Goal: Task Accomplishment & Management: Use online tool/utility

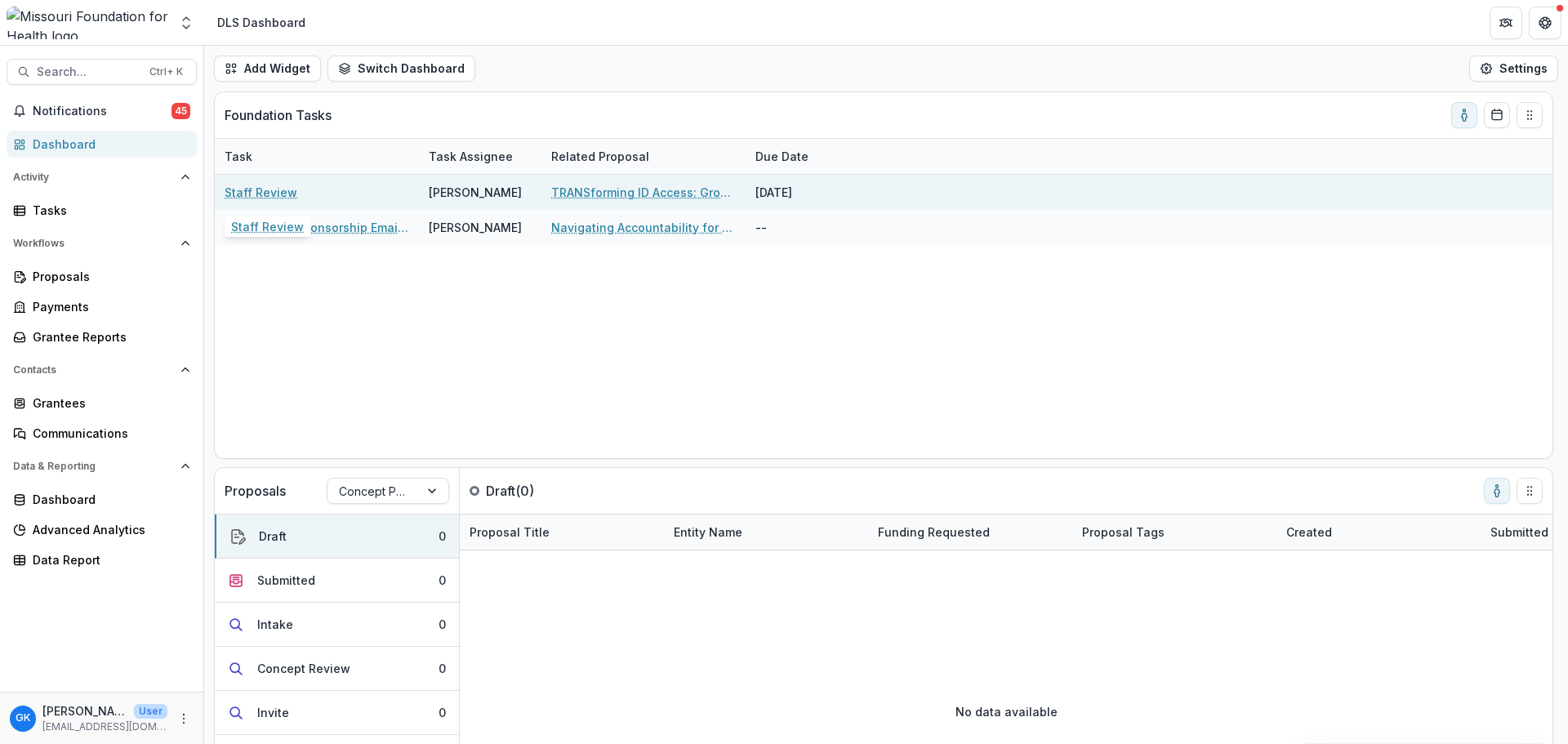
click at [273, 195] on link "Staff Review" at bounding box center [261, 192] width 73 height 17
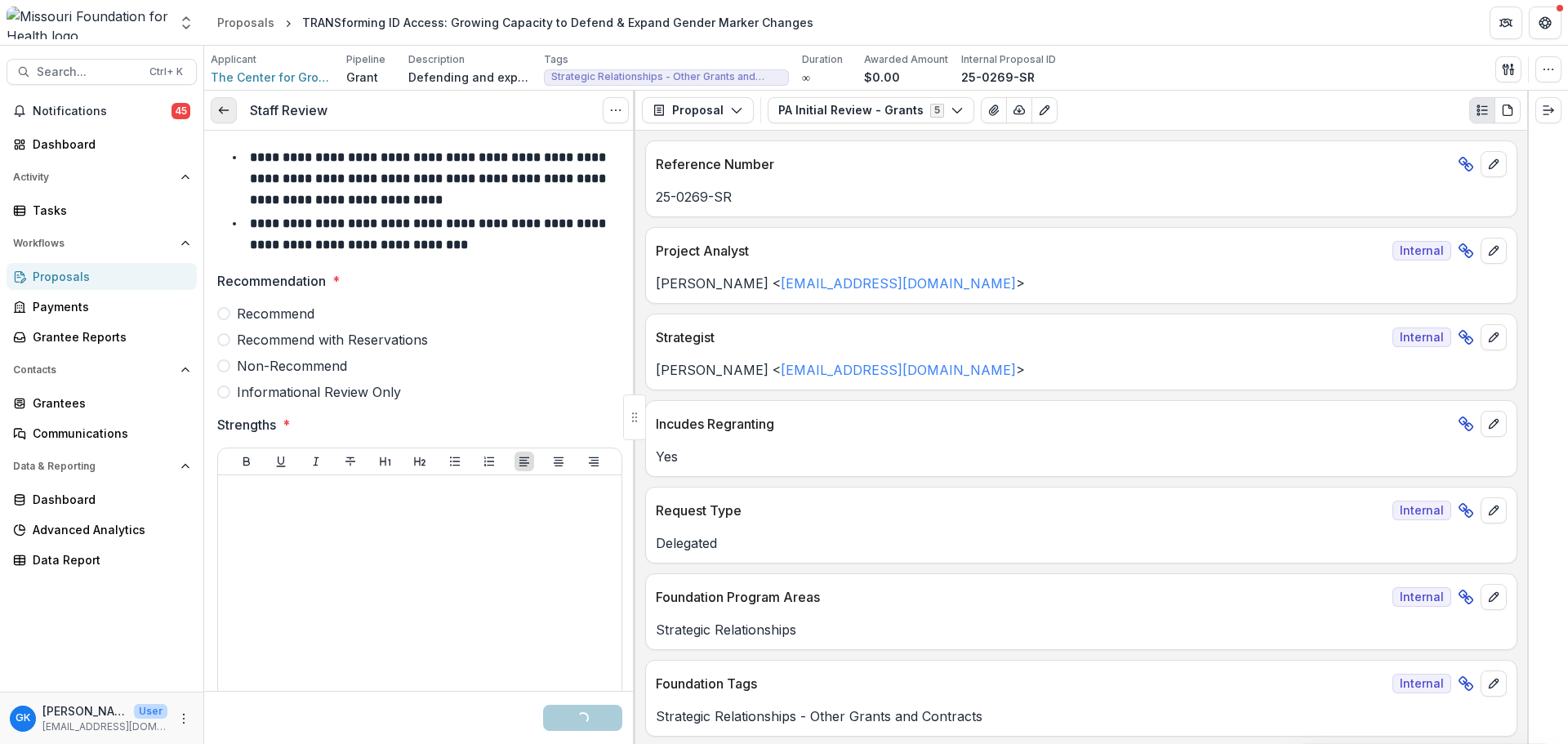
click at [234, 106] on link at bounding box center [223, 110] width 27 height 27
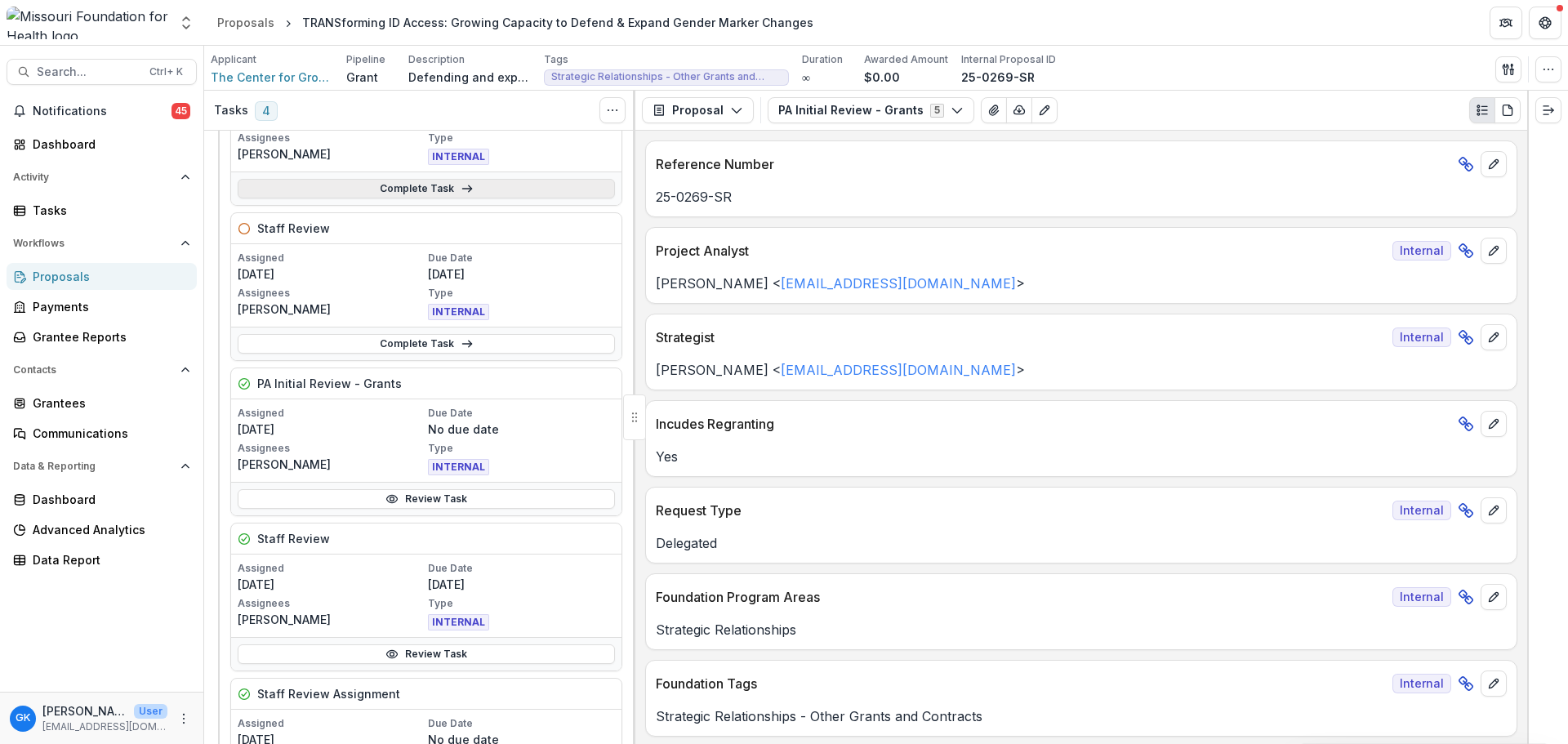
scroll to position [572, 0]
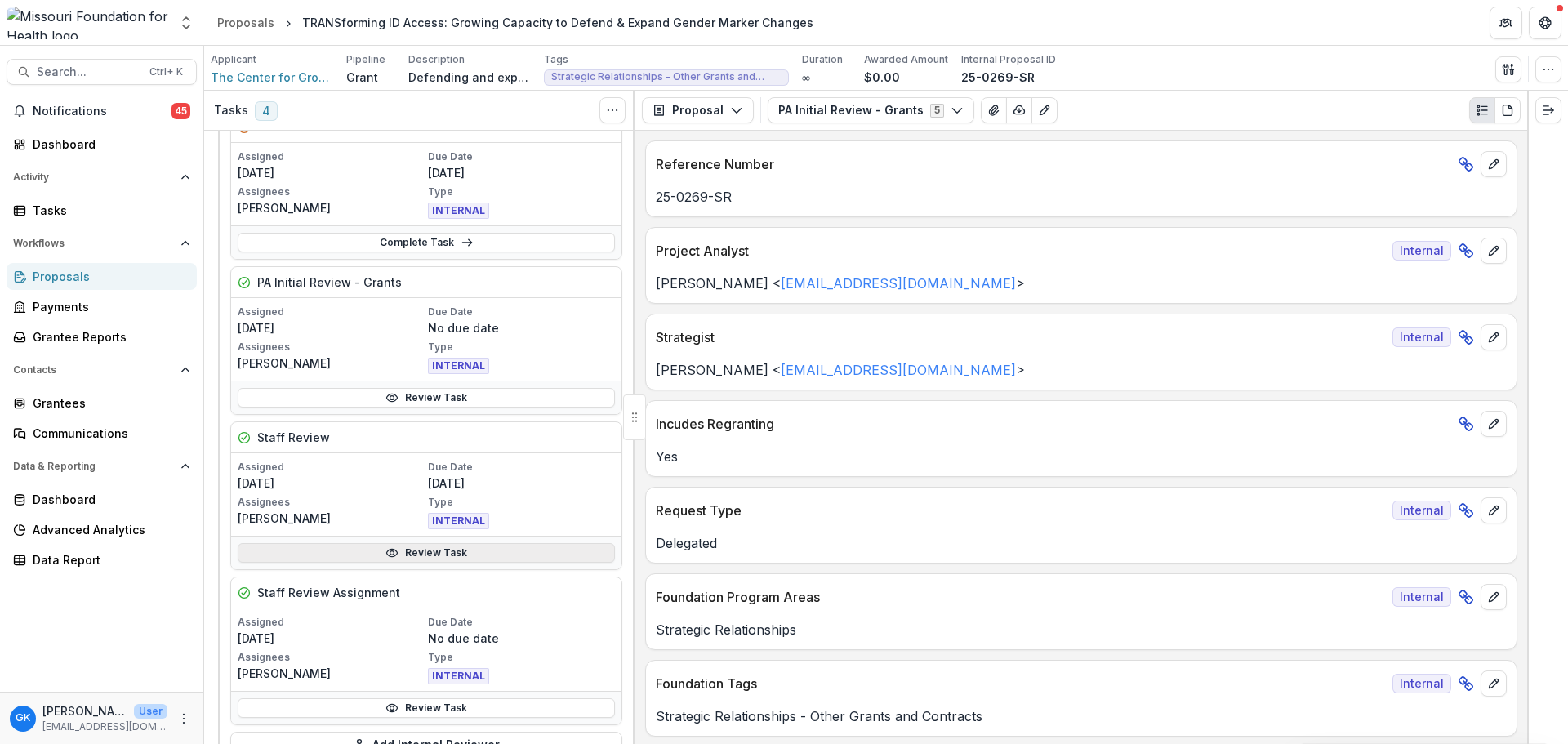
click at [463, 546] on link "Review Task" at bounding box center [426, 552] width 377 height 20
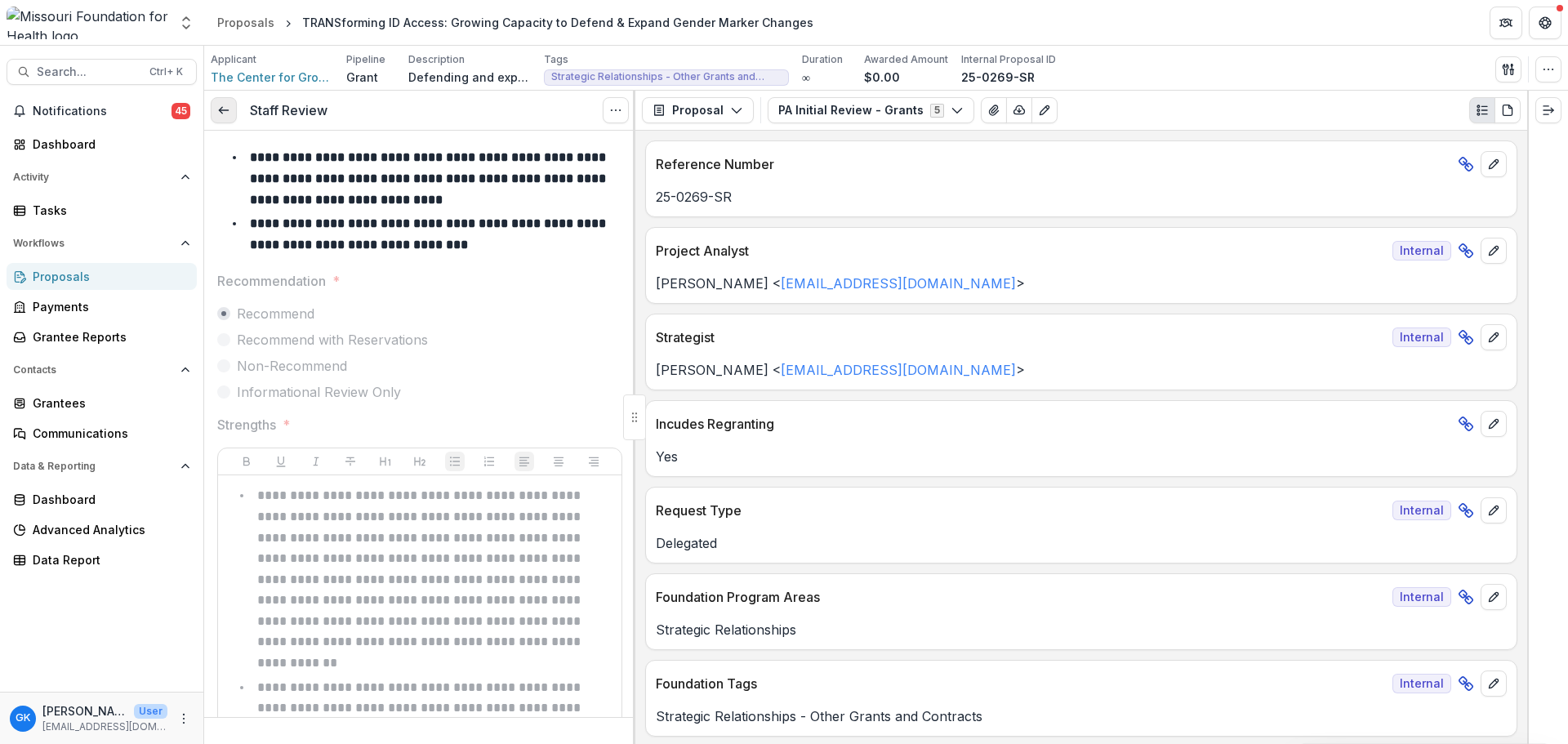
click at [220, 109] on icon at bounding box center [223, 109] width 13 height 13
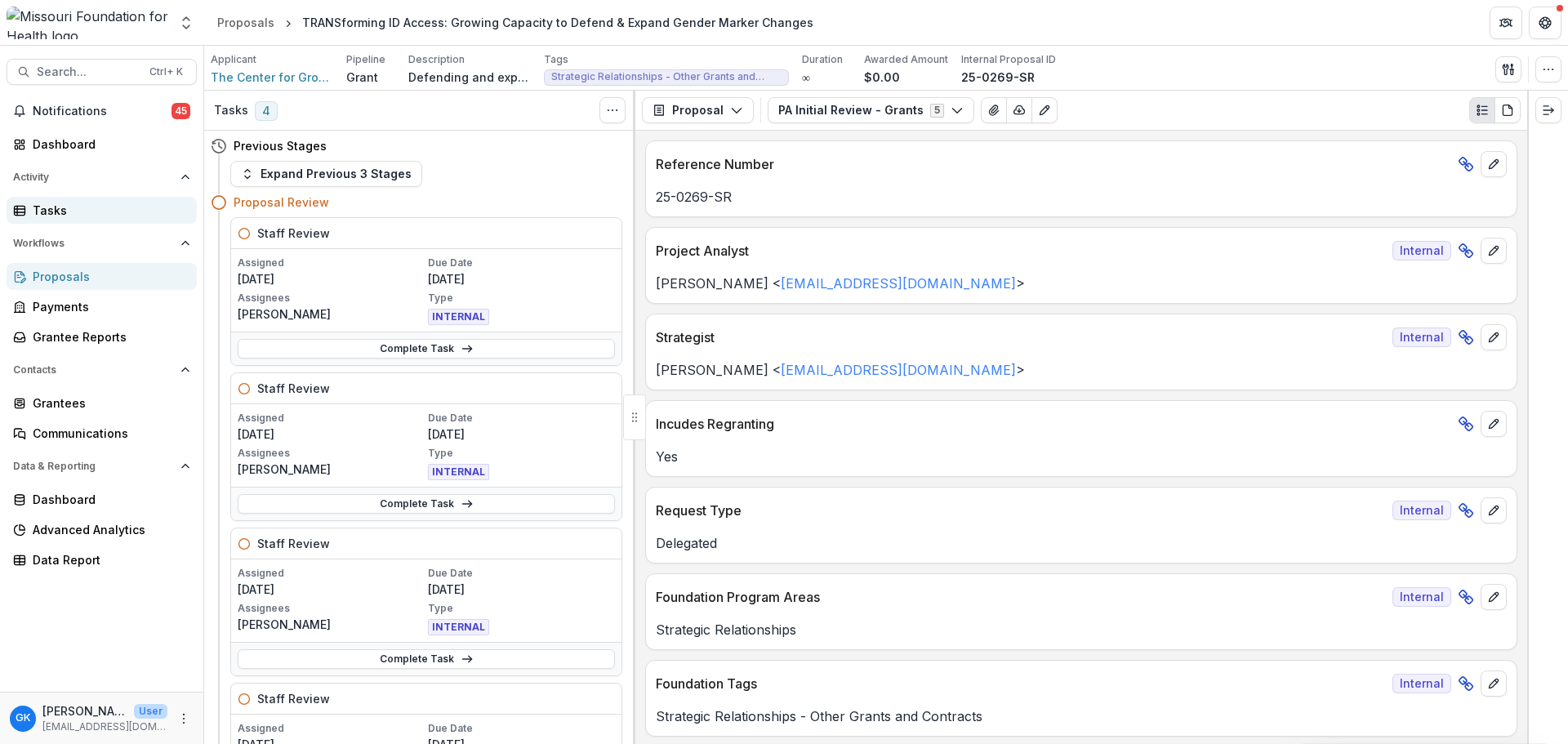
click at [51, 216] on div "Tasks" at bounding box center [108, 210] width 151 height 17
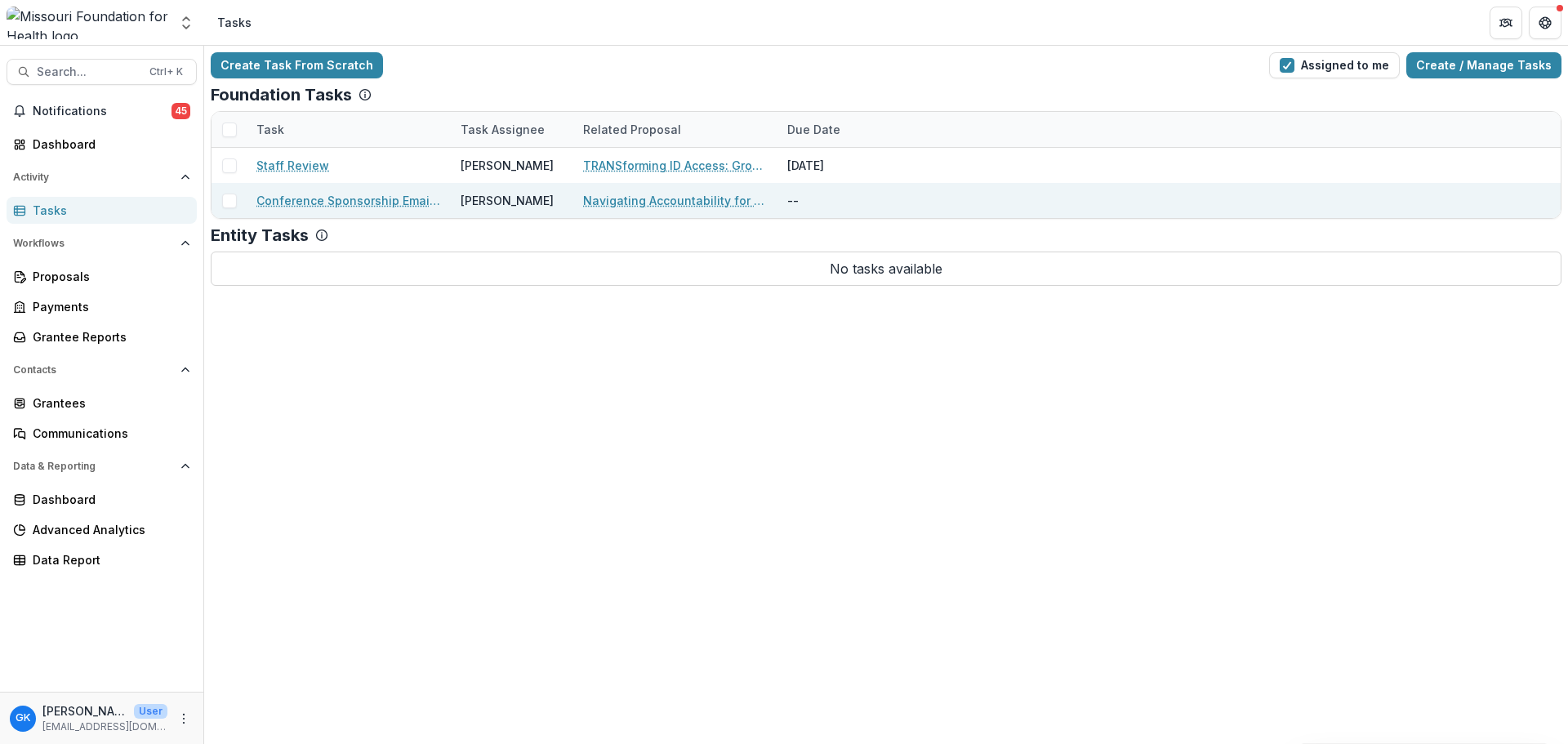
click at [340, 202] on link "Conference Sponsorship Email Approval" at bounding box center [349, 200] width 185 height 17
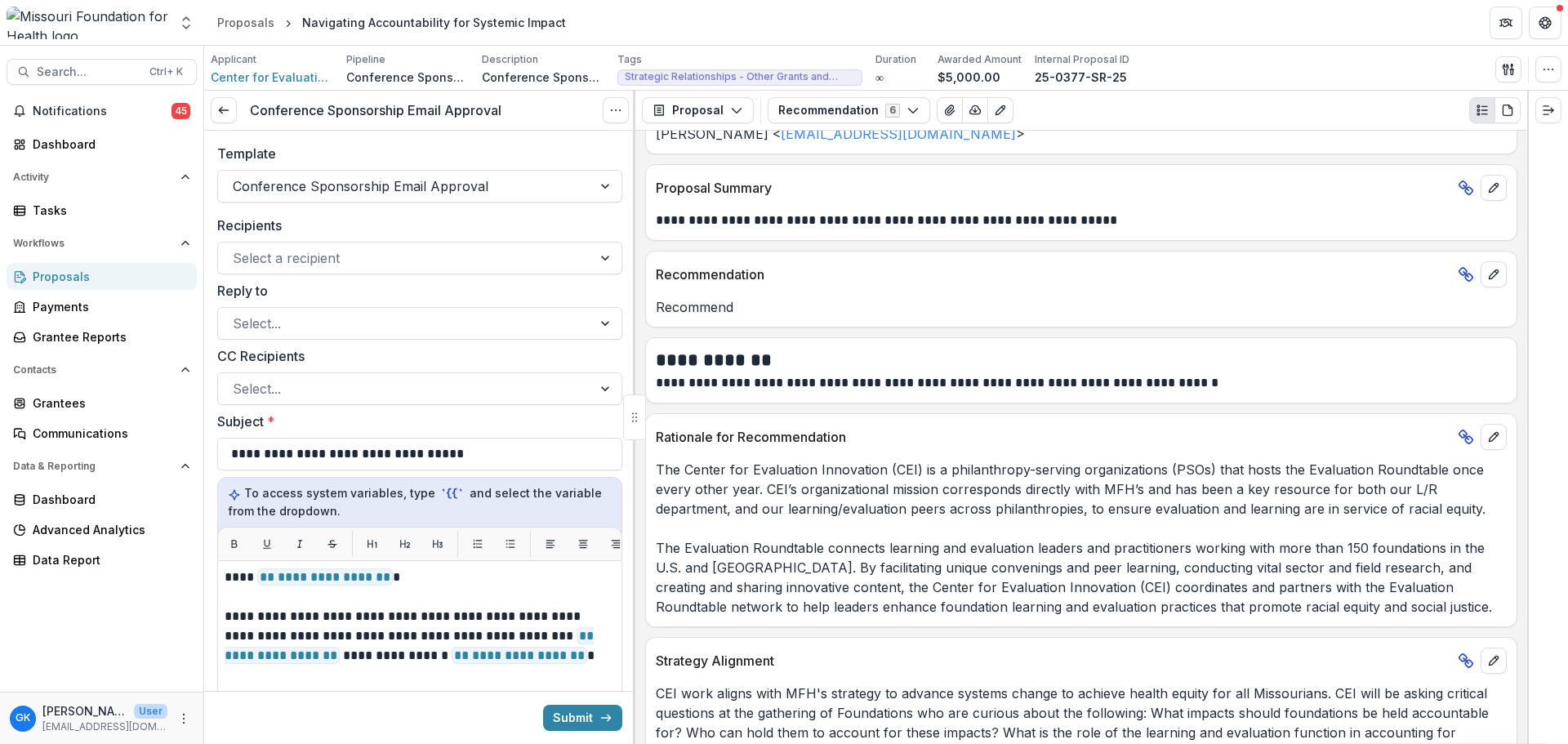
scroll to position [245, 0]
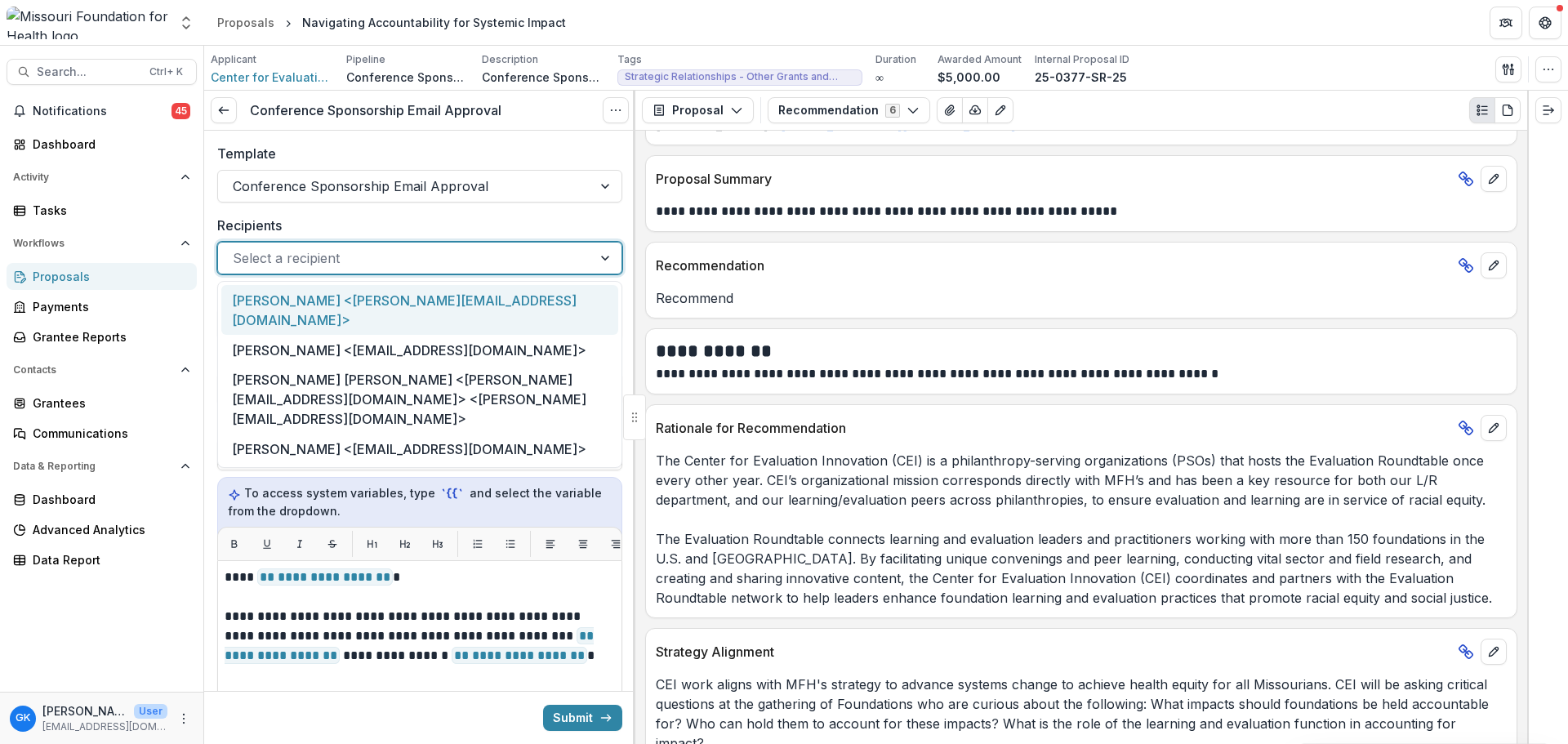
click at [406, 251] on div at bounding box center [404, 257] width 345 height 23
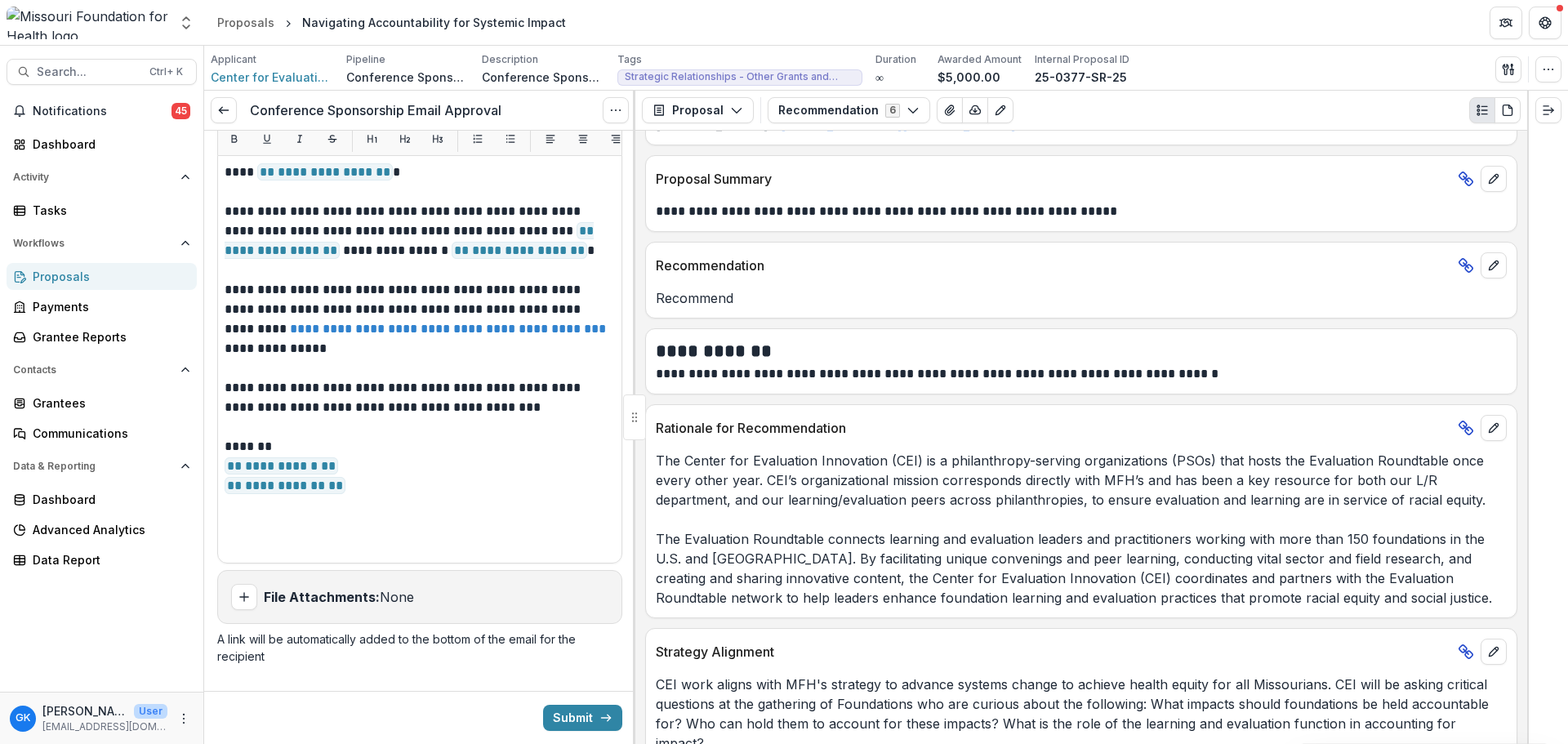
scroll to position [0, 0]
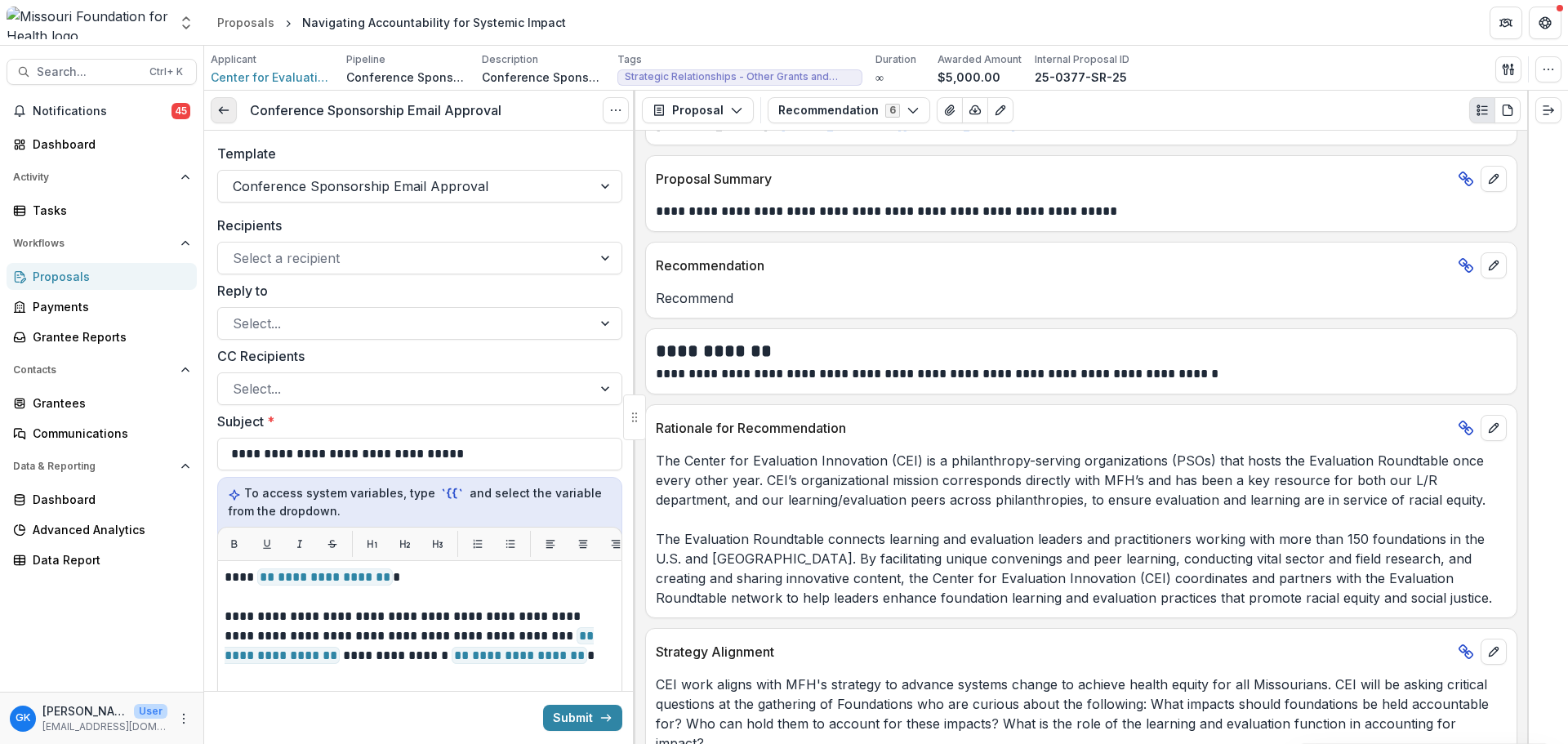
click at [222, 104] on icon at bounding box center [223, 109] width 13 height 13
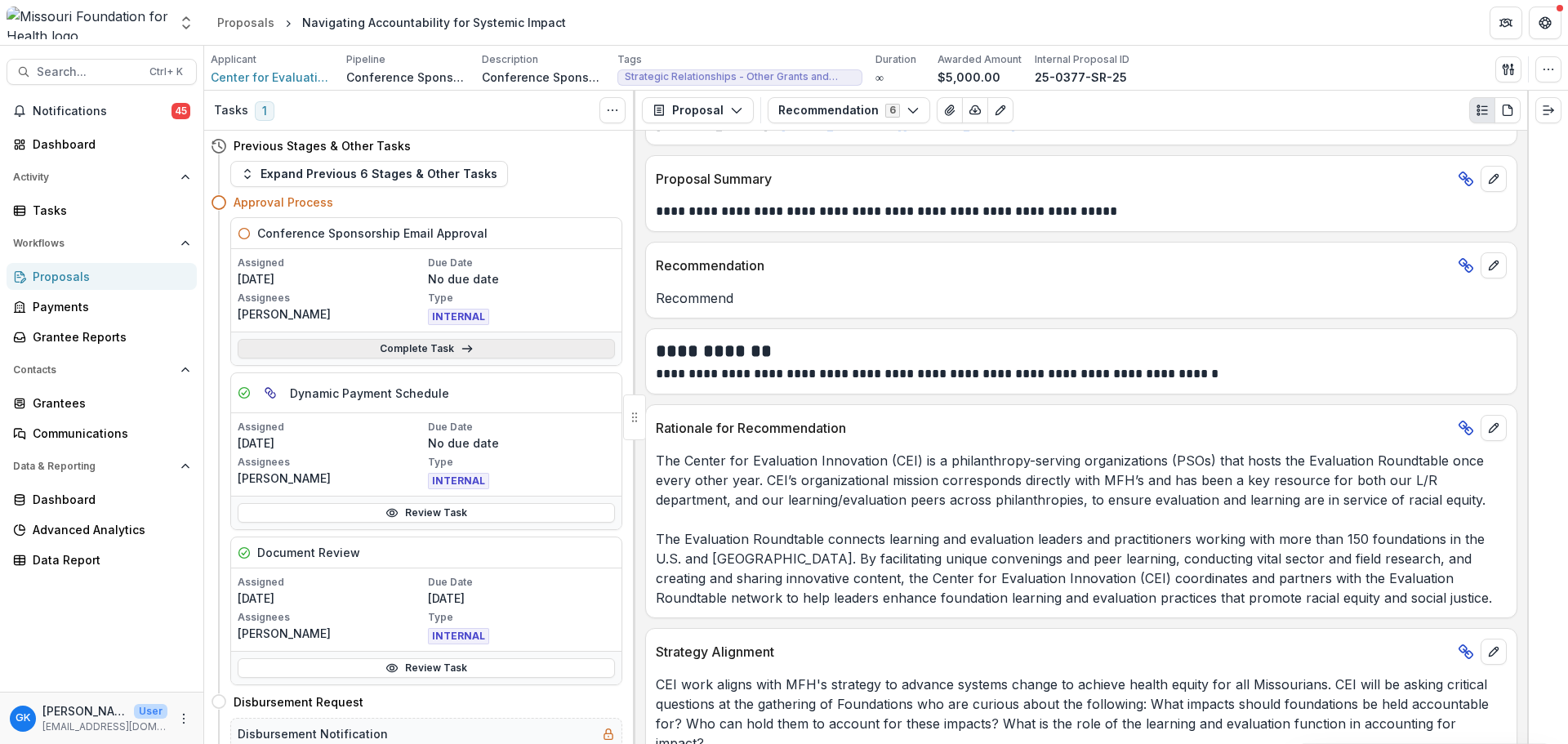
click at [409, 345] on link "Complete Task" at bounding box center [426, 348] width 377 height 20
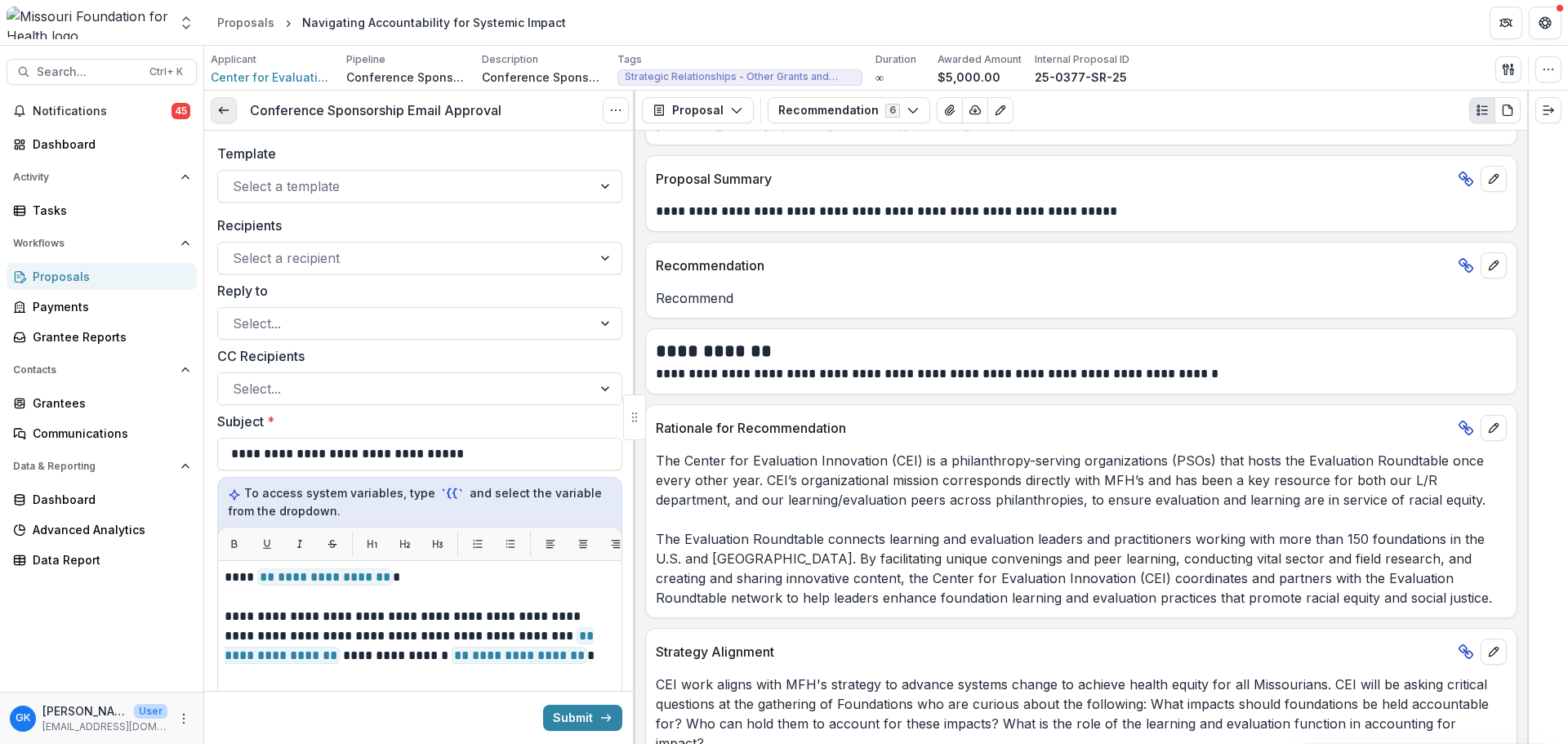
click at [224, 117] on icon at bounding box center [223, 109] width 13 height 13
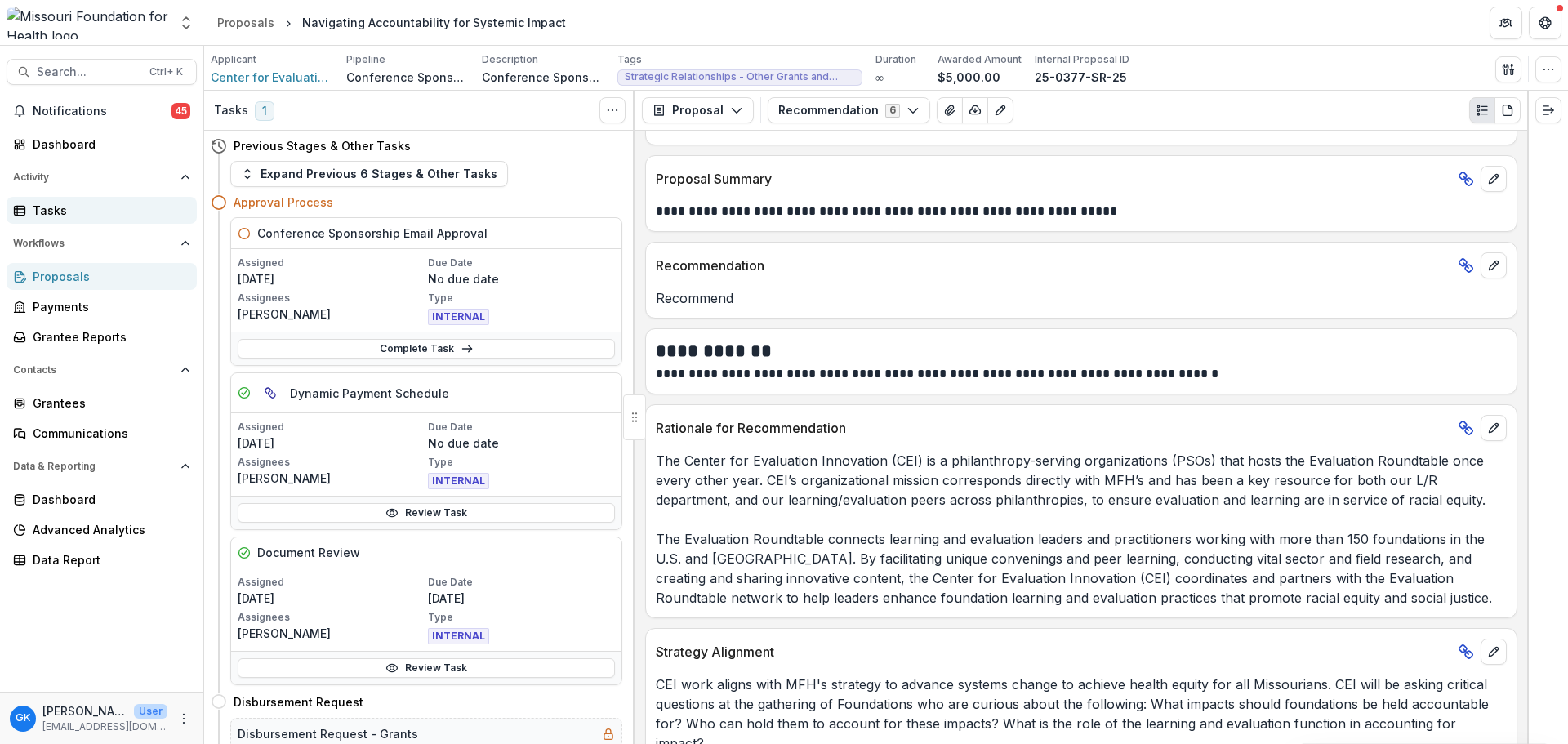
click at [45, 211] on div "Tasks" at bounding box center [108, 210] width 151 height 17
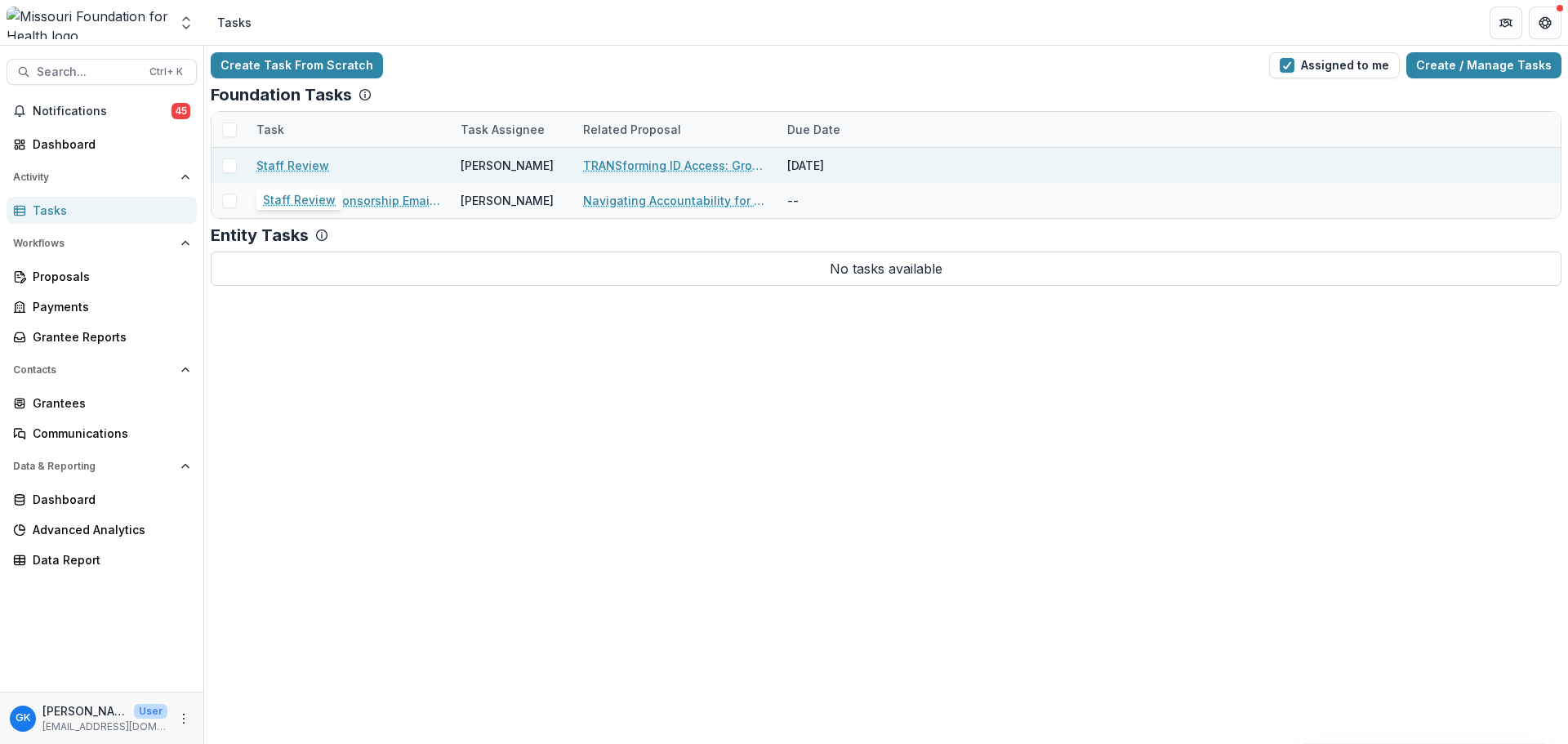
click at [300, 172] on link "Staff Review" at bounding box center [292, 165] width 73 height 17
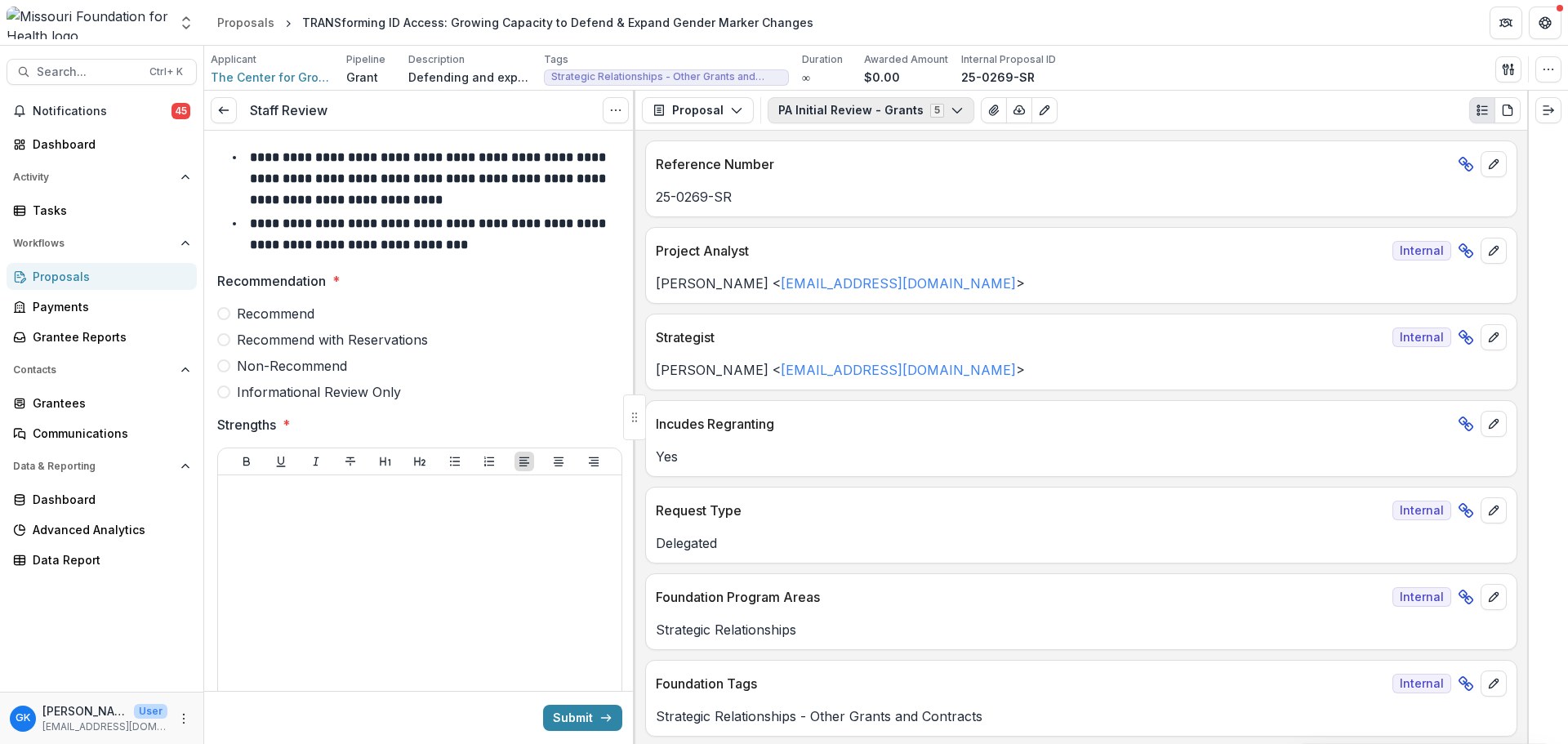
click at [880, 117] on button "PA Initial Review - Grants 5" at bounding box center [871, 110] width 207 height 27
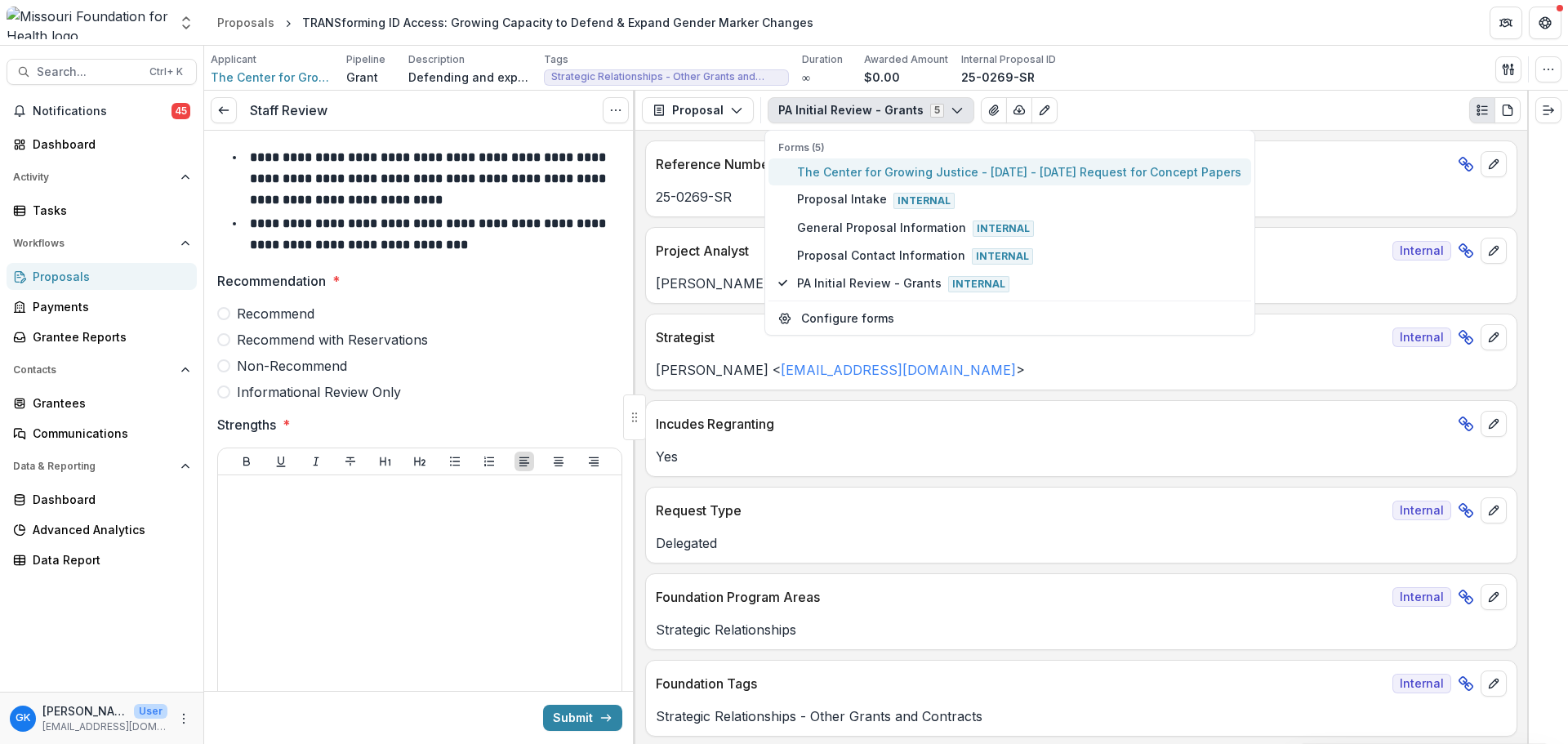
click at [869, 174] on span "The Center for Growing Justice - [DATE] - [DATE] Request for Concept Papers" at bounding box center [1019, 172] width 445 height 17
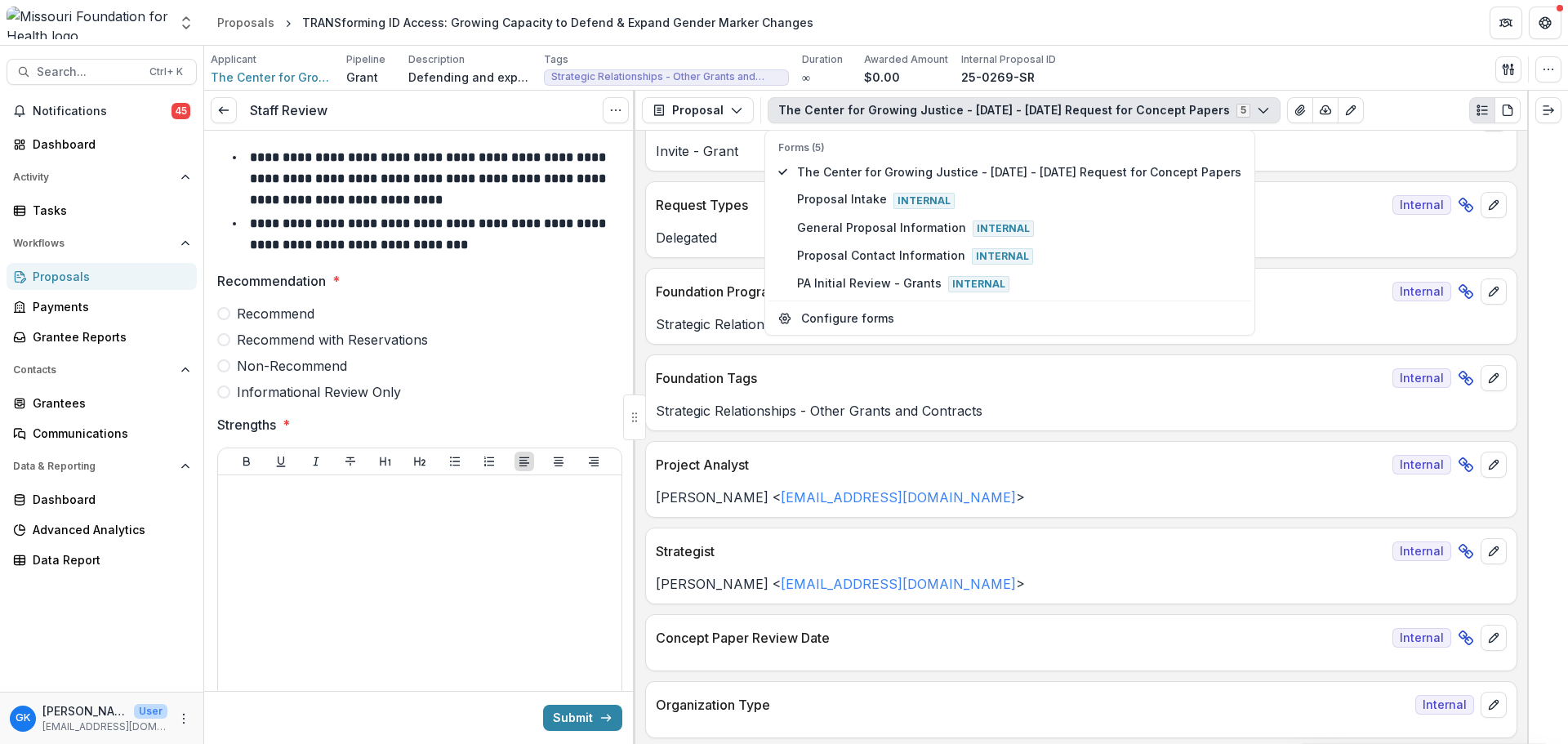
scroll to position [409, 0]
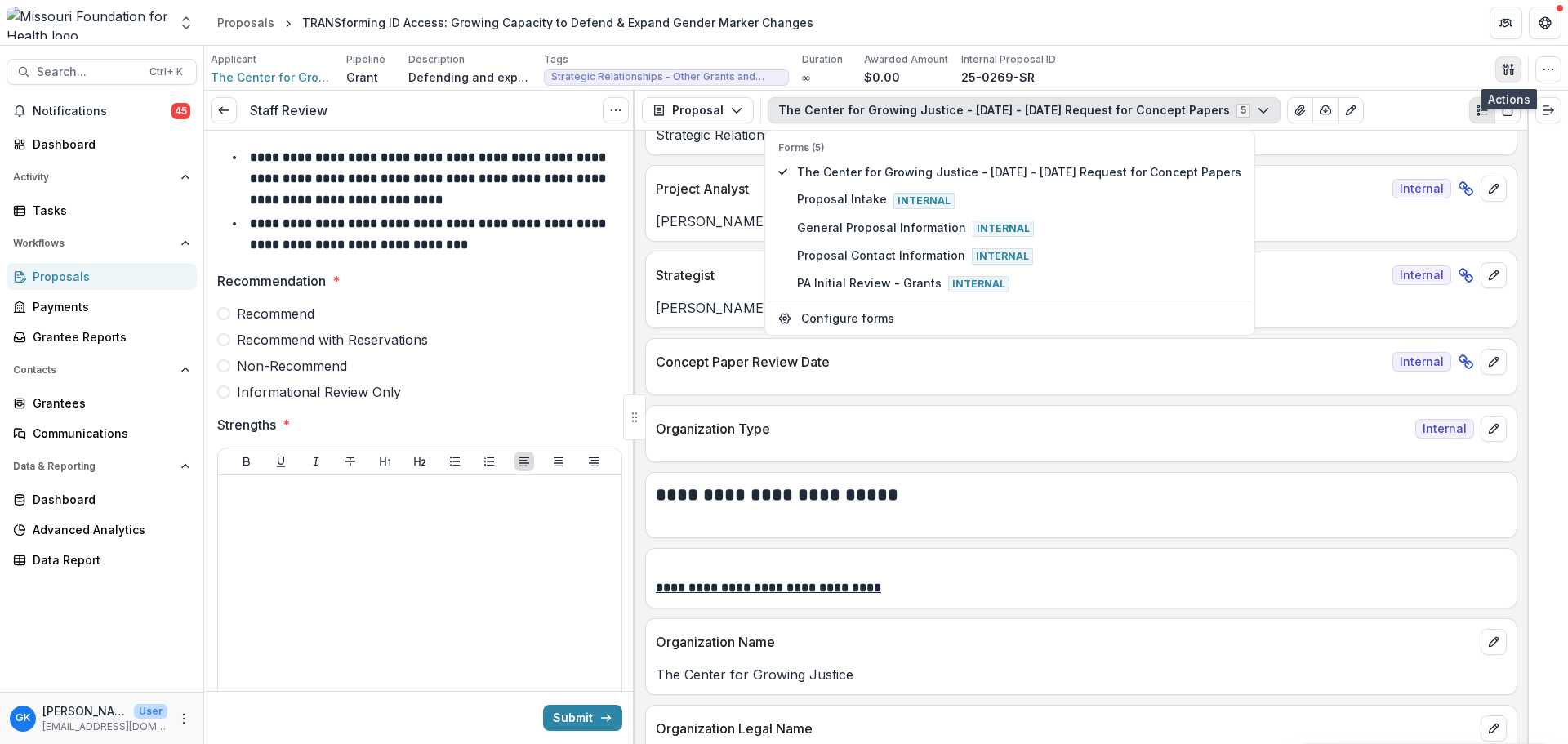
click at [1506, 79] on button "button" at bounding box center [1508, 69] width 27 height 27
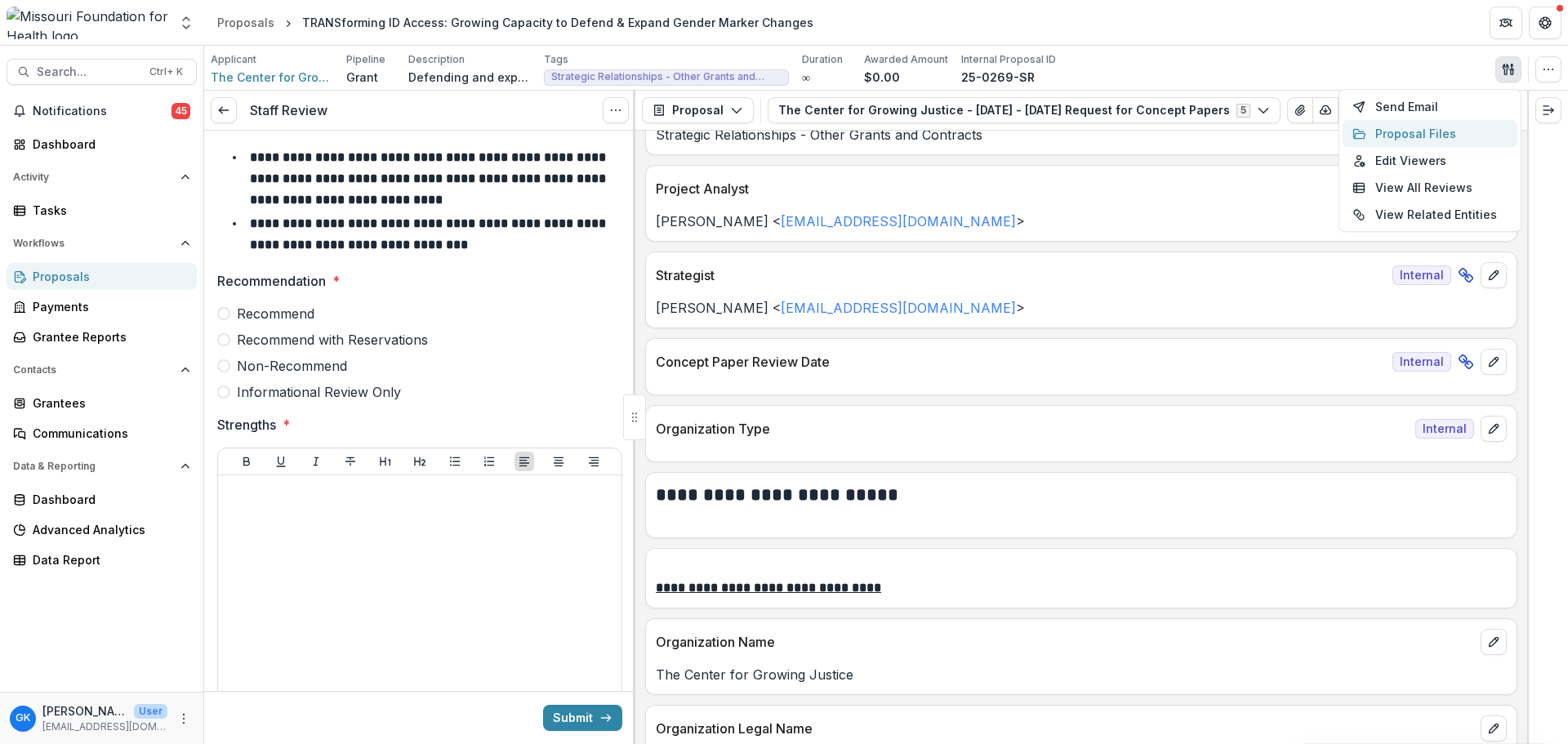
click at [1469, 137] on button "Proposal Files" at bounding box center [1429, 133] width 174 height 27
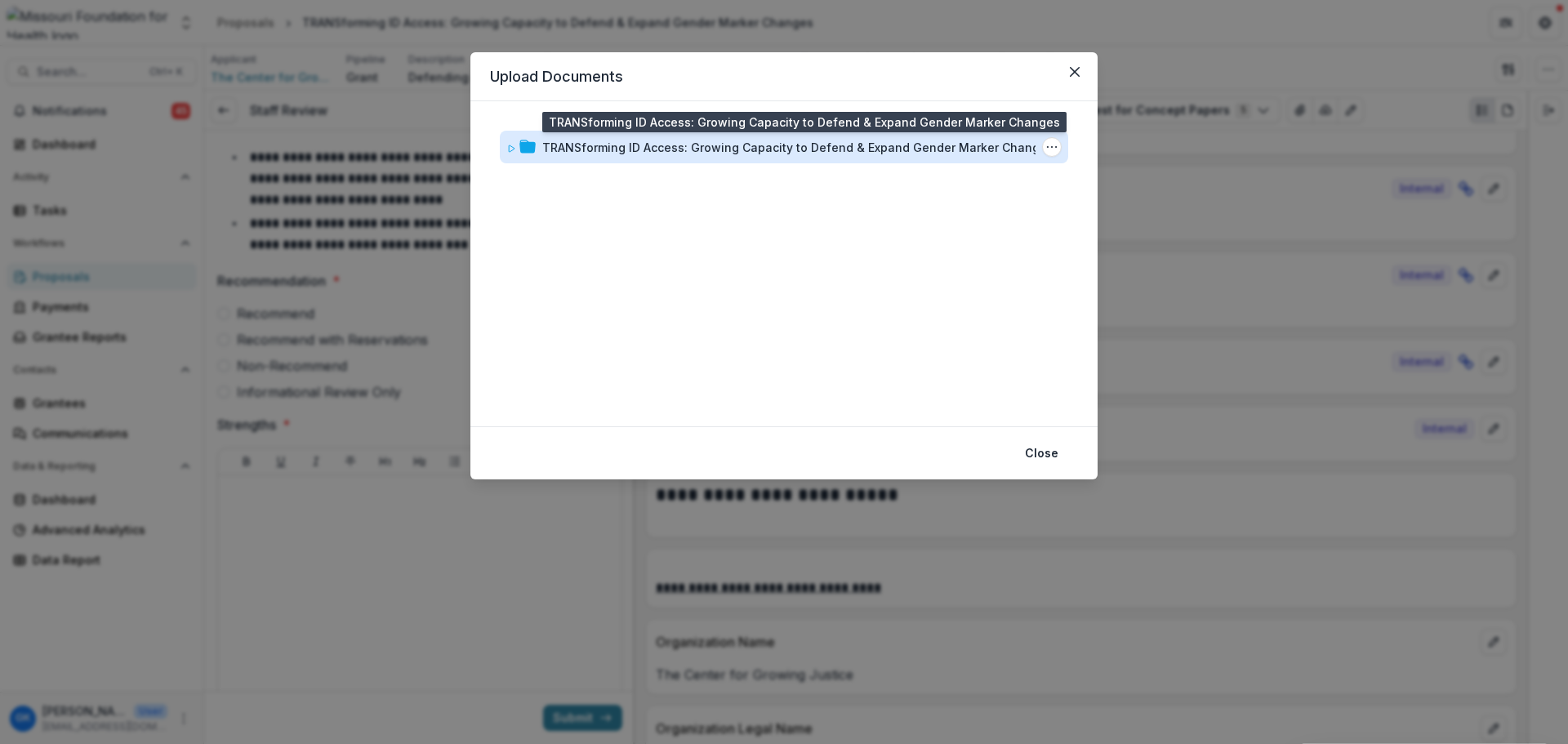
click at [579, 139] on div "TRANSforming ID Access: Growing Capacity to Defend & Expand Gender Marker Chang…" at bounding box center [798, 147] width 511 height 17
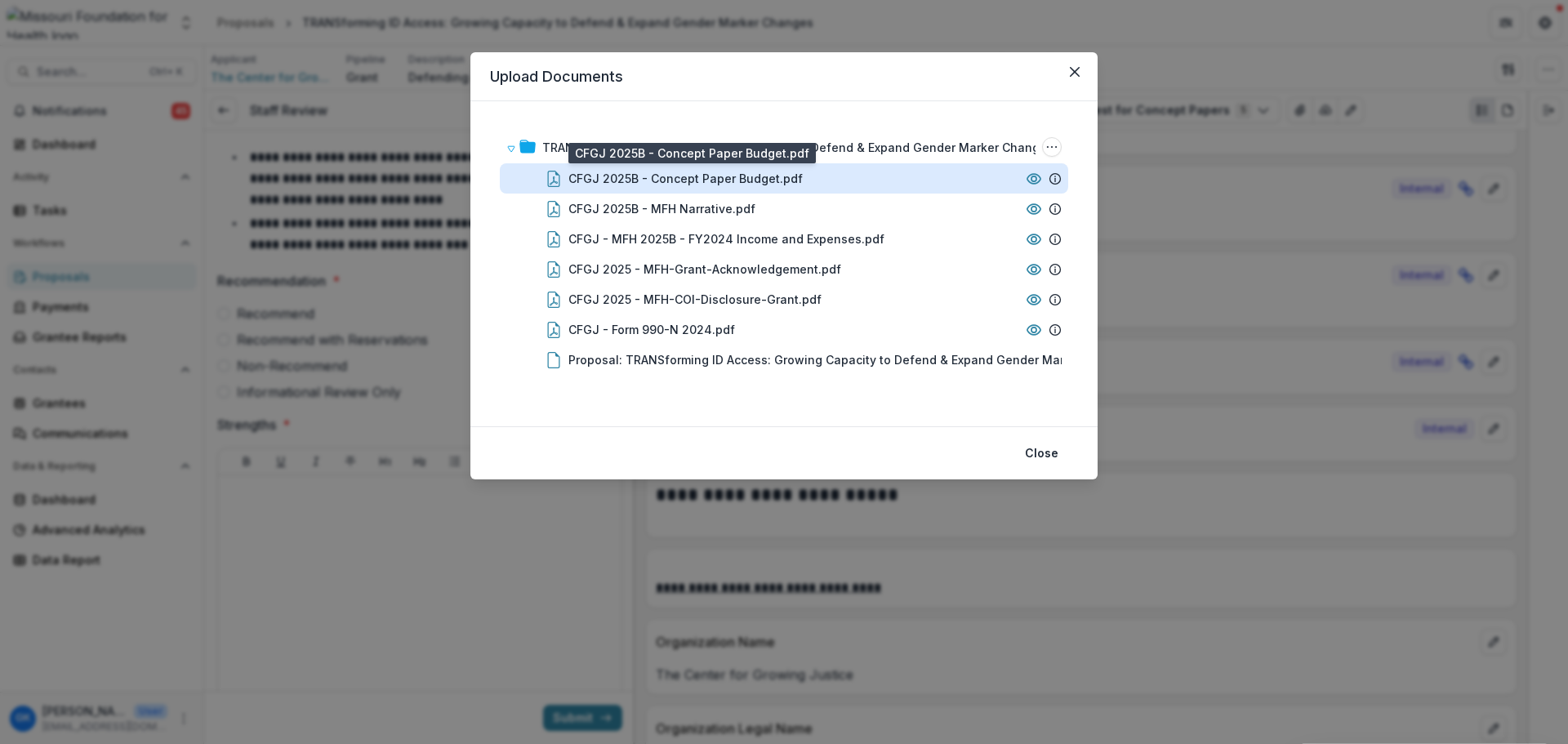
click at [663, 176] on div "CFGJ 2025B - Concept Paper Budget.pdf" at bounding box center [686, 179] width 234 height 17
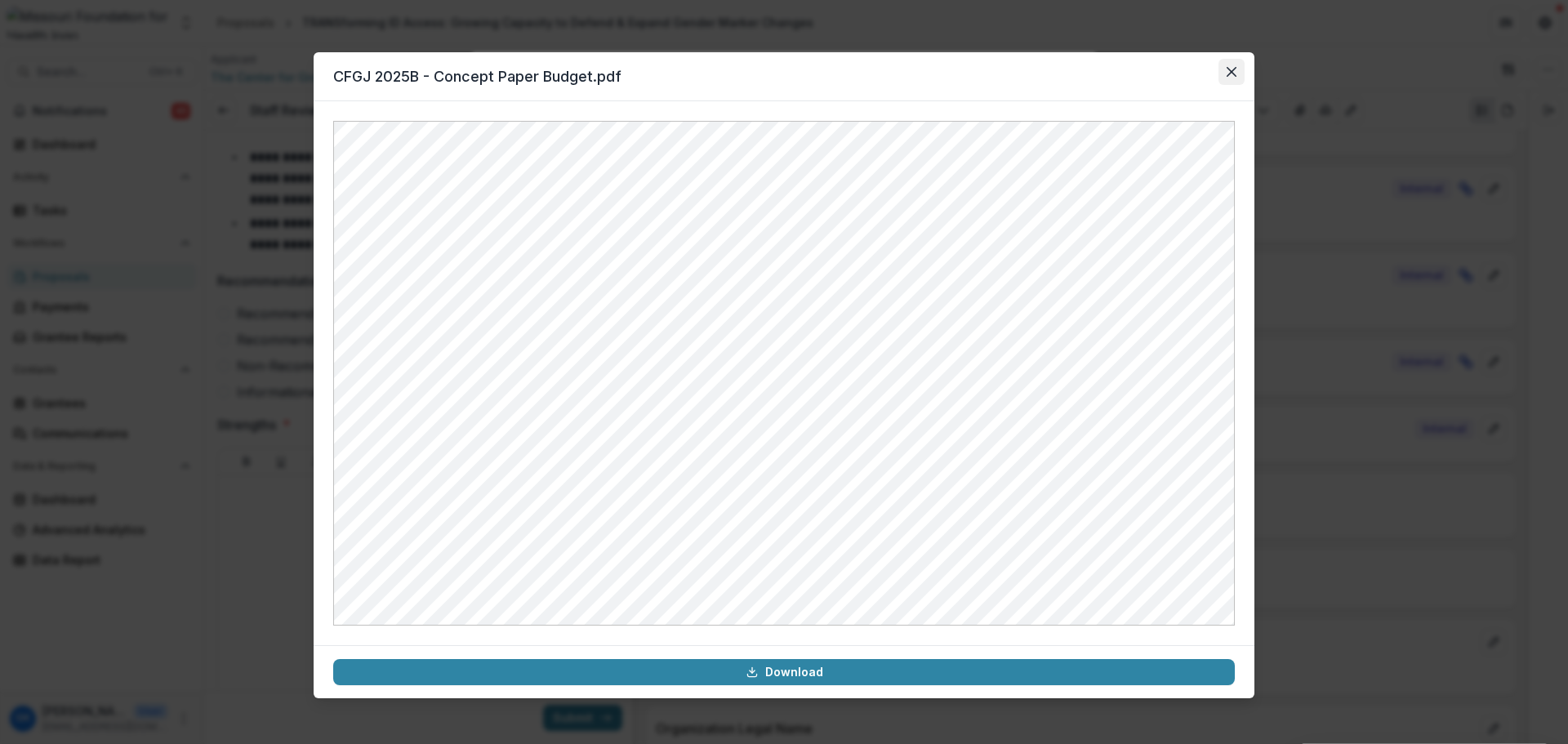
click at [1234, 68] on button "Close" at bounding box center [1231, 72] width 27 height 27
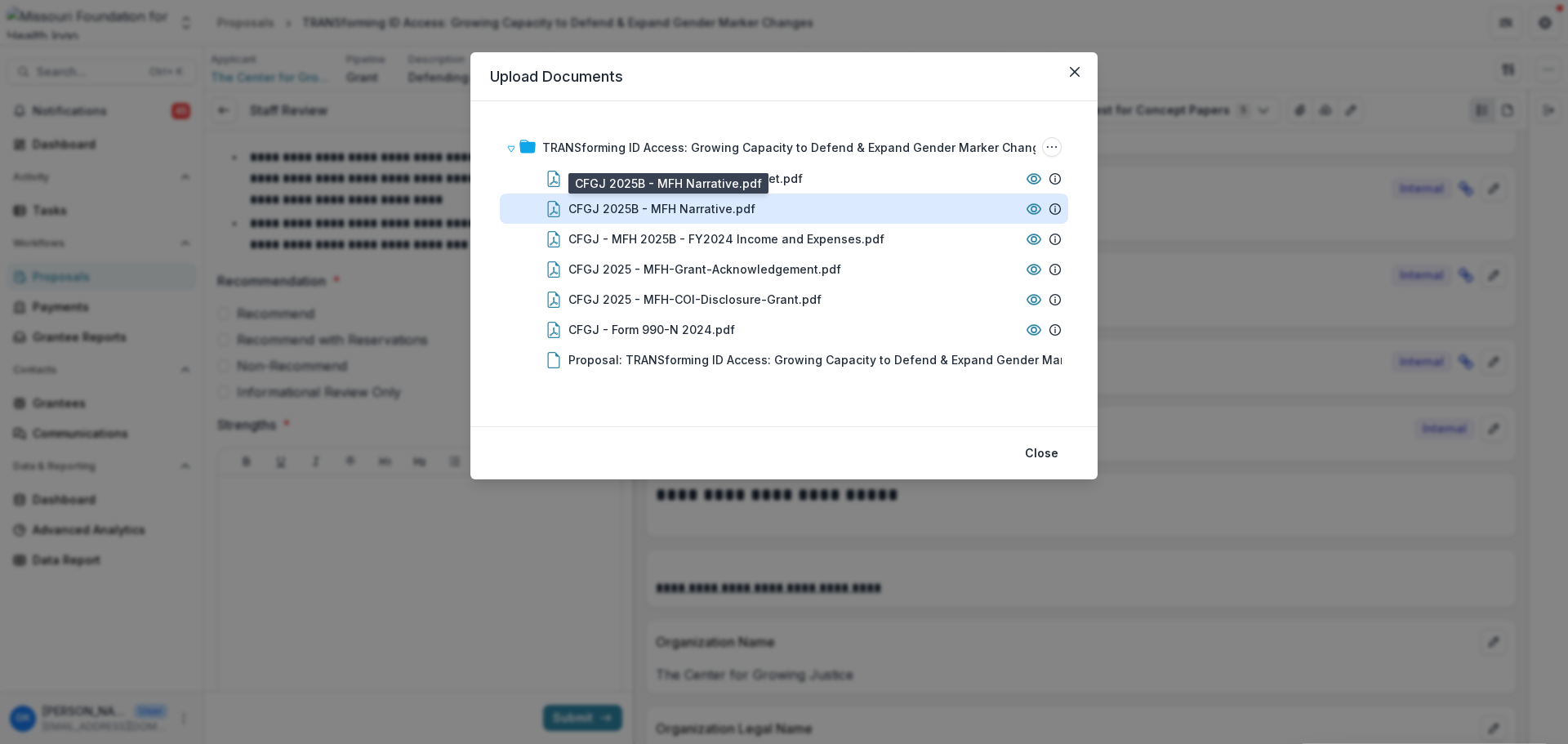
click at [650, 211] on div "CFGJ 2025B - MFH Narrative.pdf" at bounding box center [662, 209] width 187 height 17
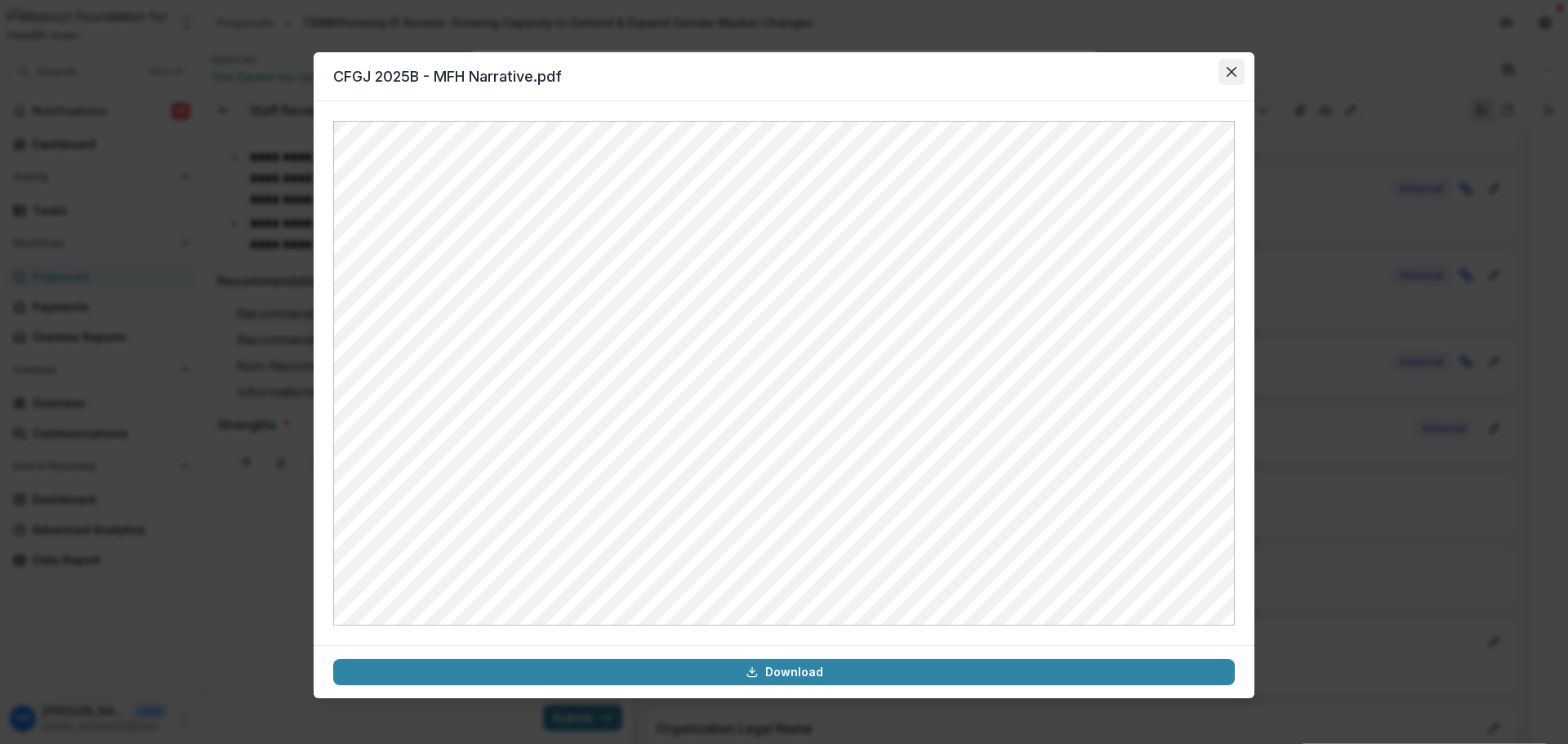
click at [1236, 69] on button "Close" at bounding box center [1231, 72] width 27 height 27
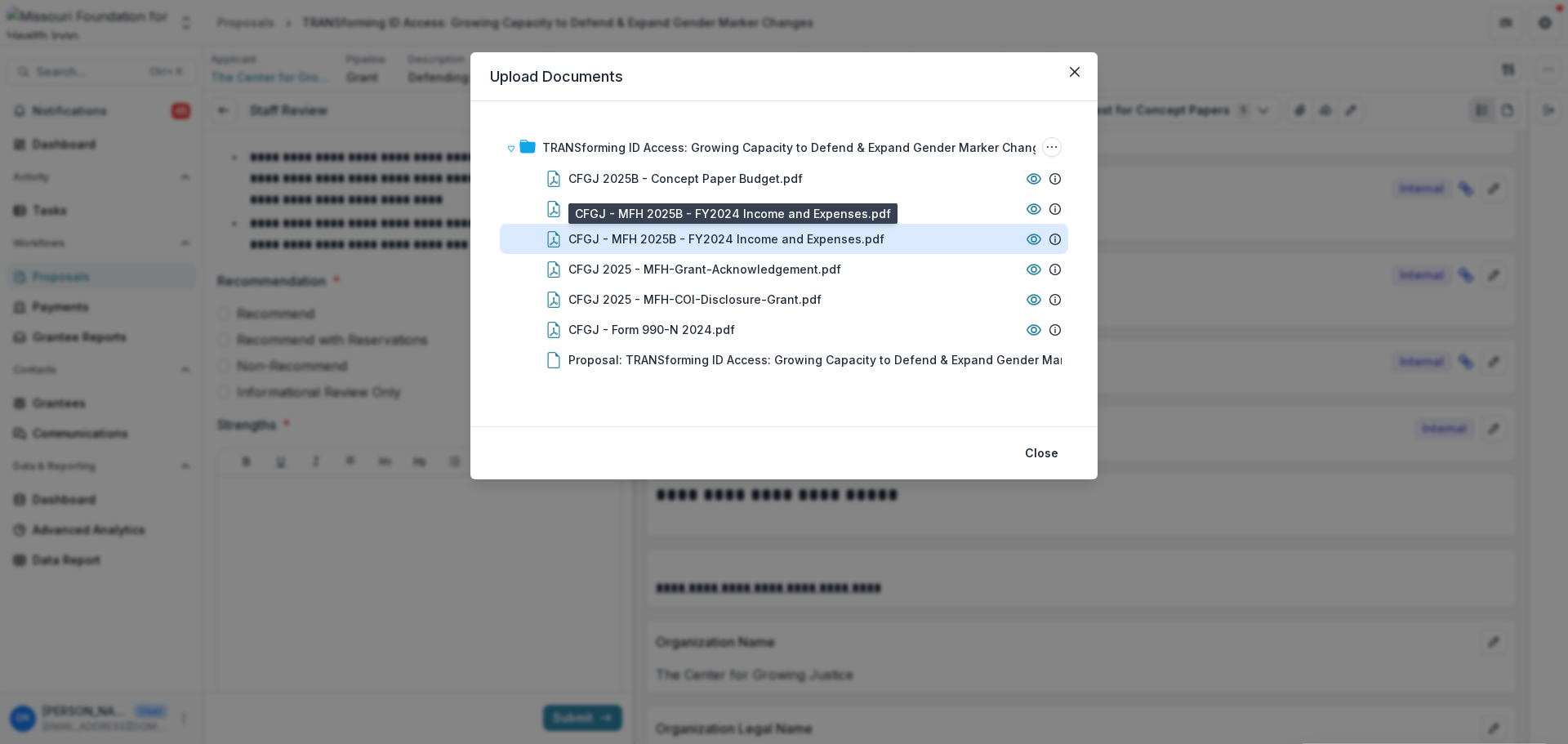
click at [683, 238] on div "CFGJ - MFH 2025B - FY2024 Income and Expenses.pdf" at bounding box center [727, 239] width 316 height 17
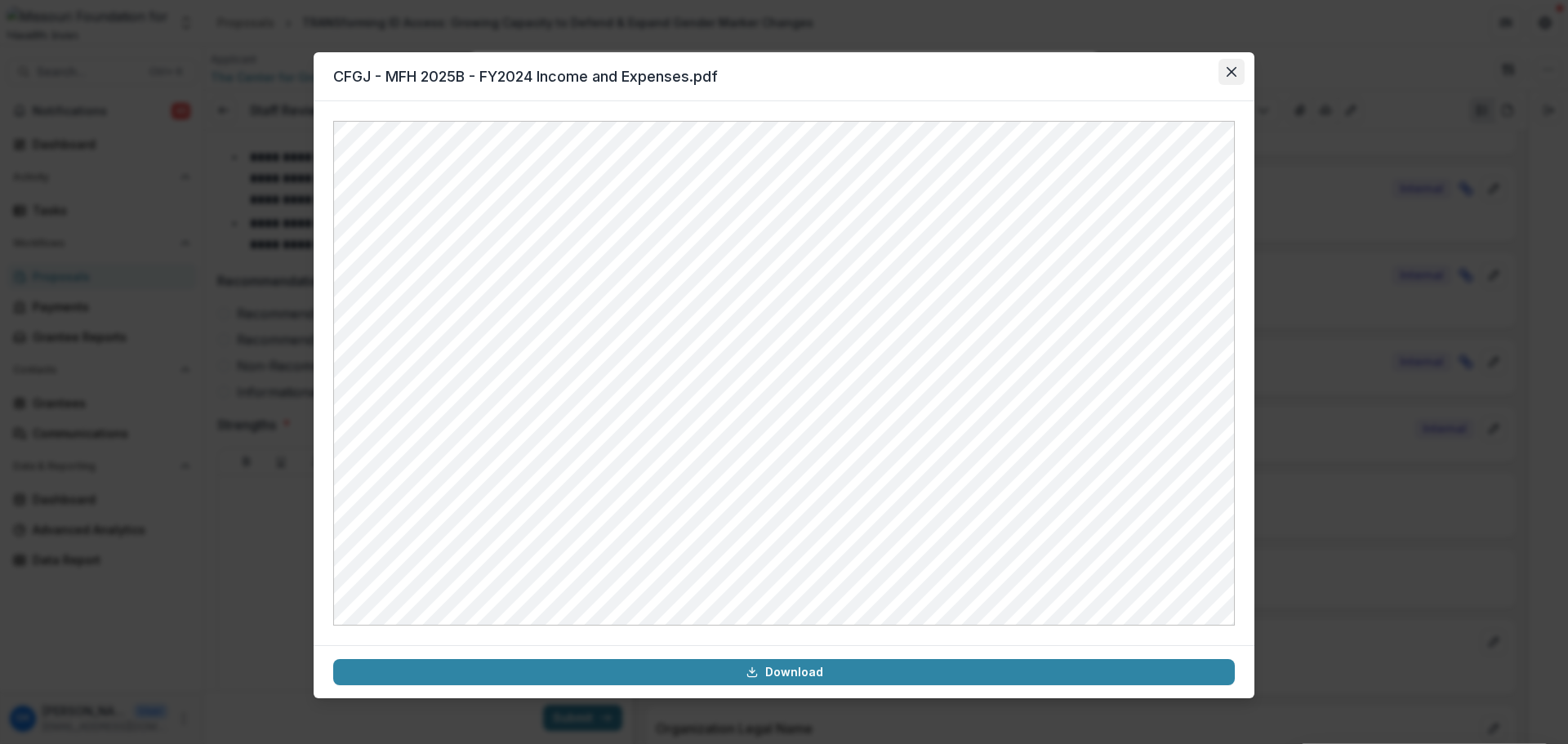
click at [1235, 69] on icon "Close" at bounding box center [1231, 71] width 9 height 9
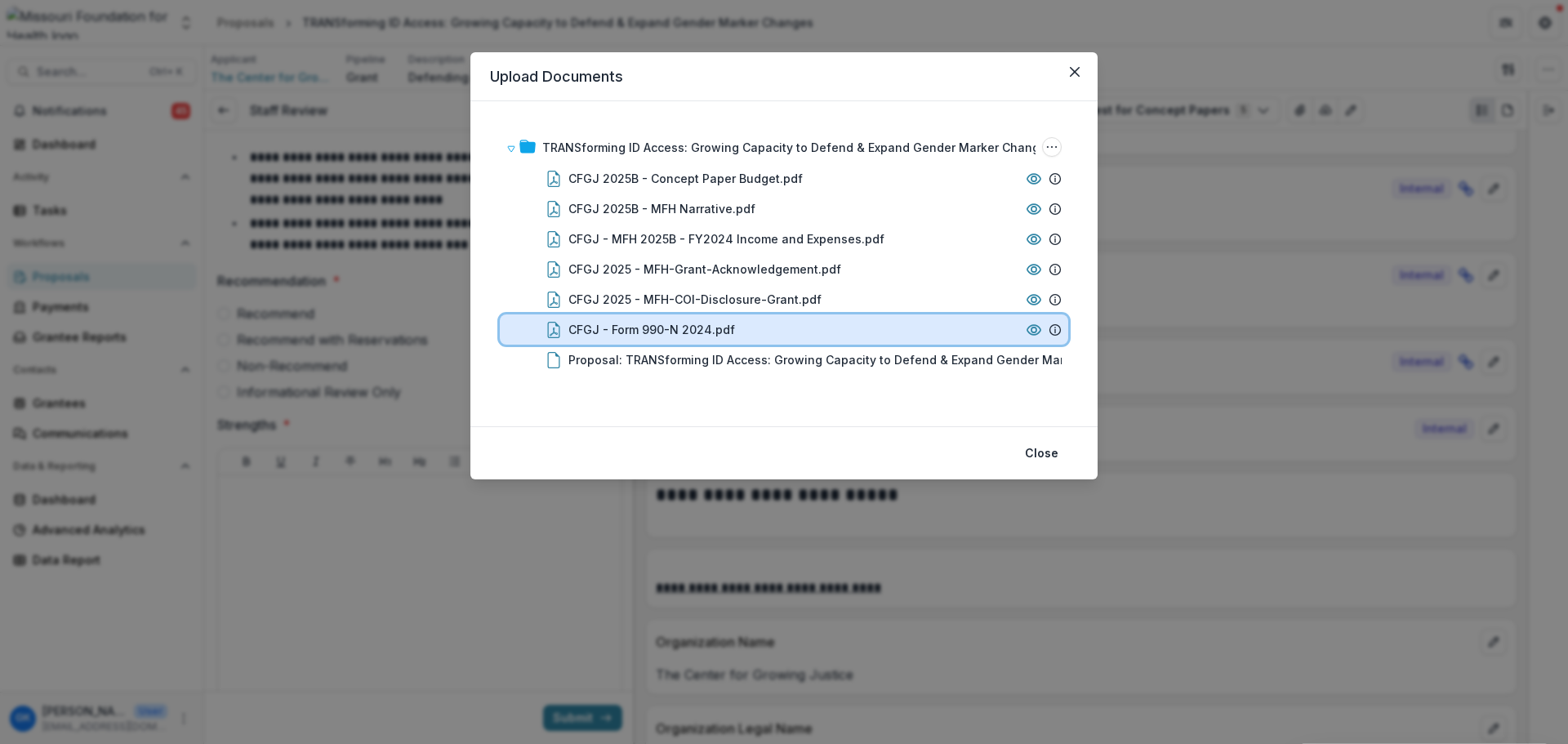
click at [851, 325] on div "CFGJ - Form 990-N 2024.pdf" at bounding box center [793, 329] width 451 height 17
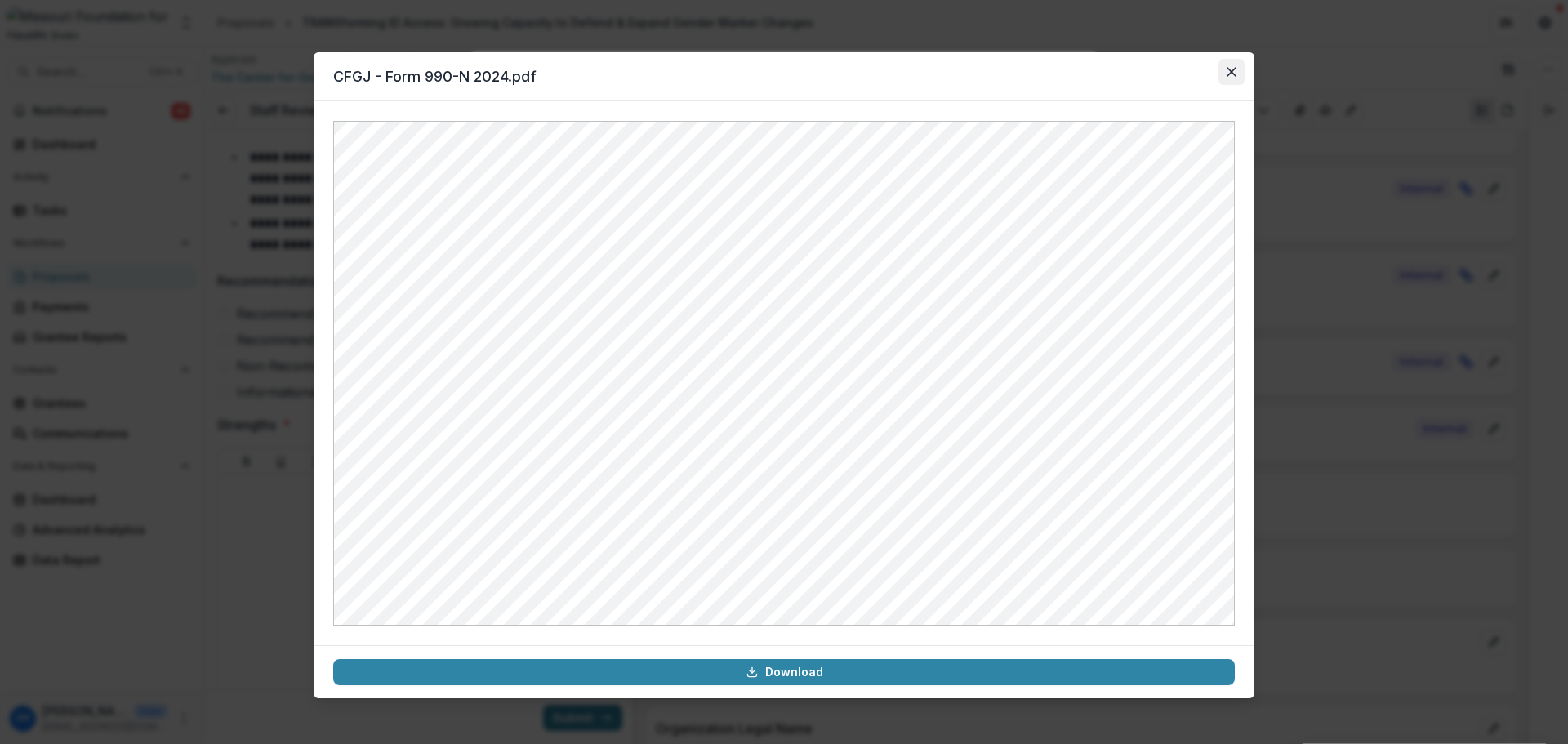
click at [1236, 70] on button "Close" at bounding box center [1231, 72] width 27 height 27
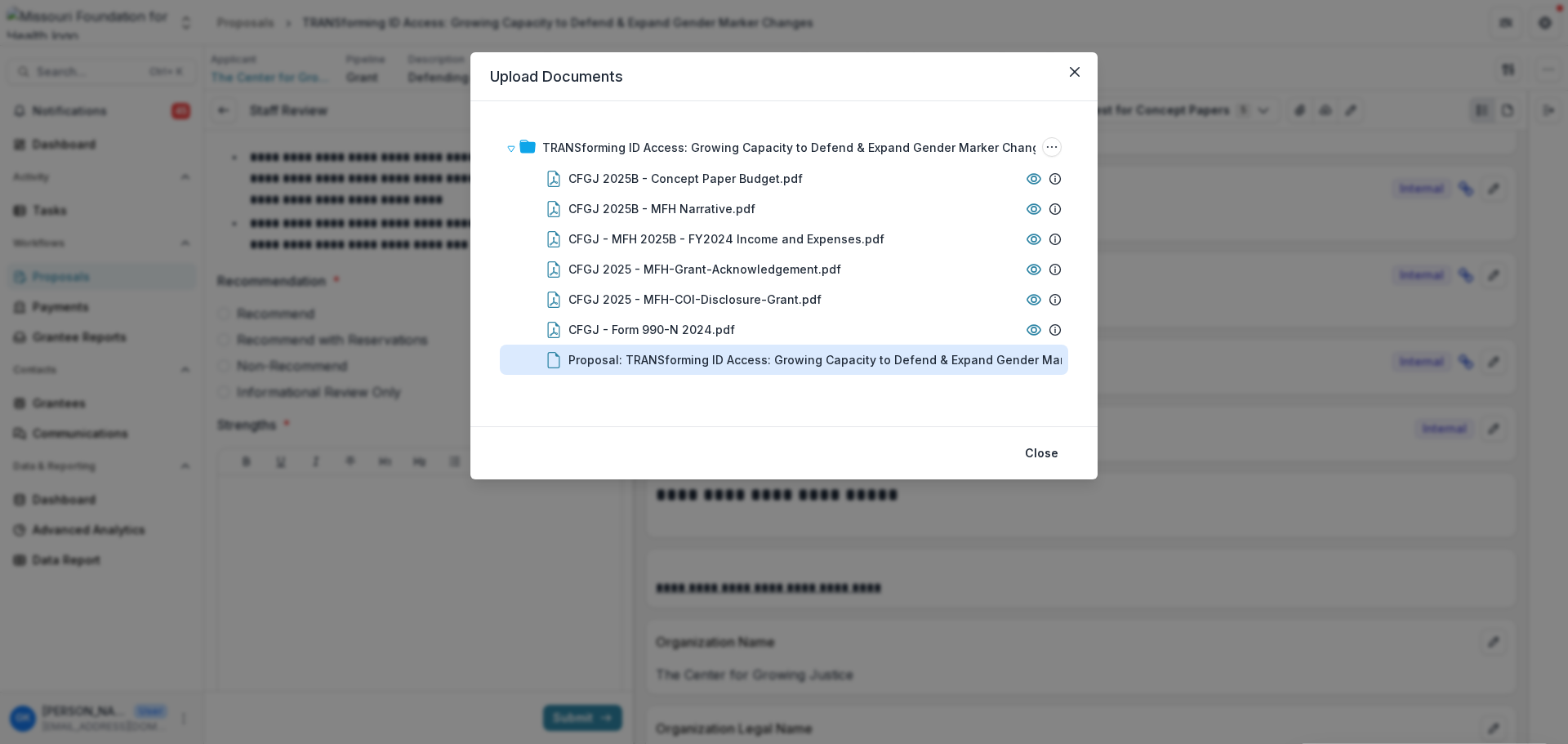
click at [717, 357] on div "Proposal: TRANSforming ID Access: Growing Capacity to Defend & Expand Gender Ma…" at bounding box center [838, 360] width 539 height 17
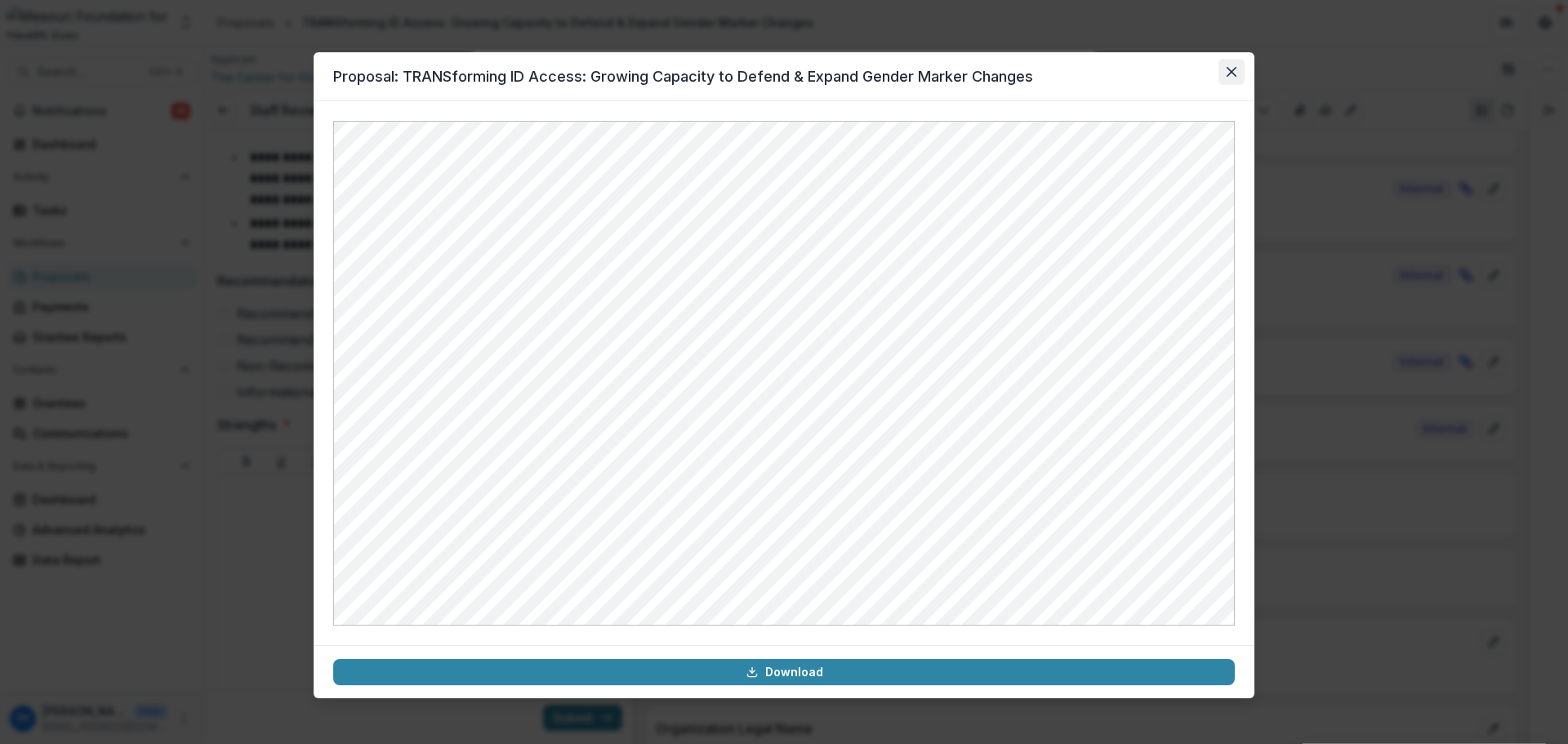
click at [1233, 62] on button "Close" at bounding box center [1231, 72] width 27 height 27
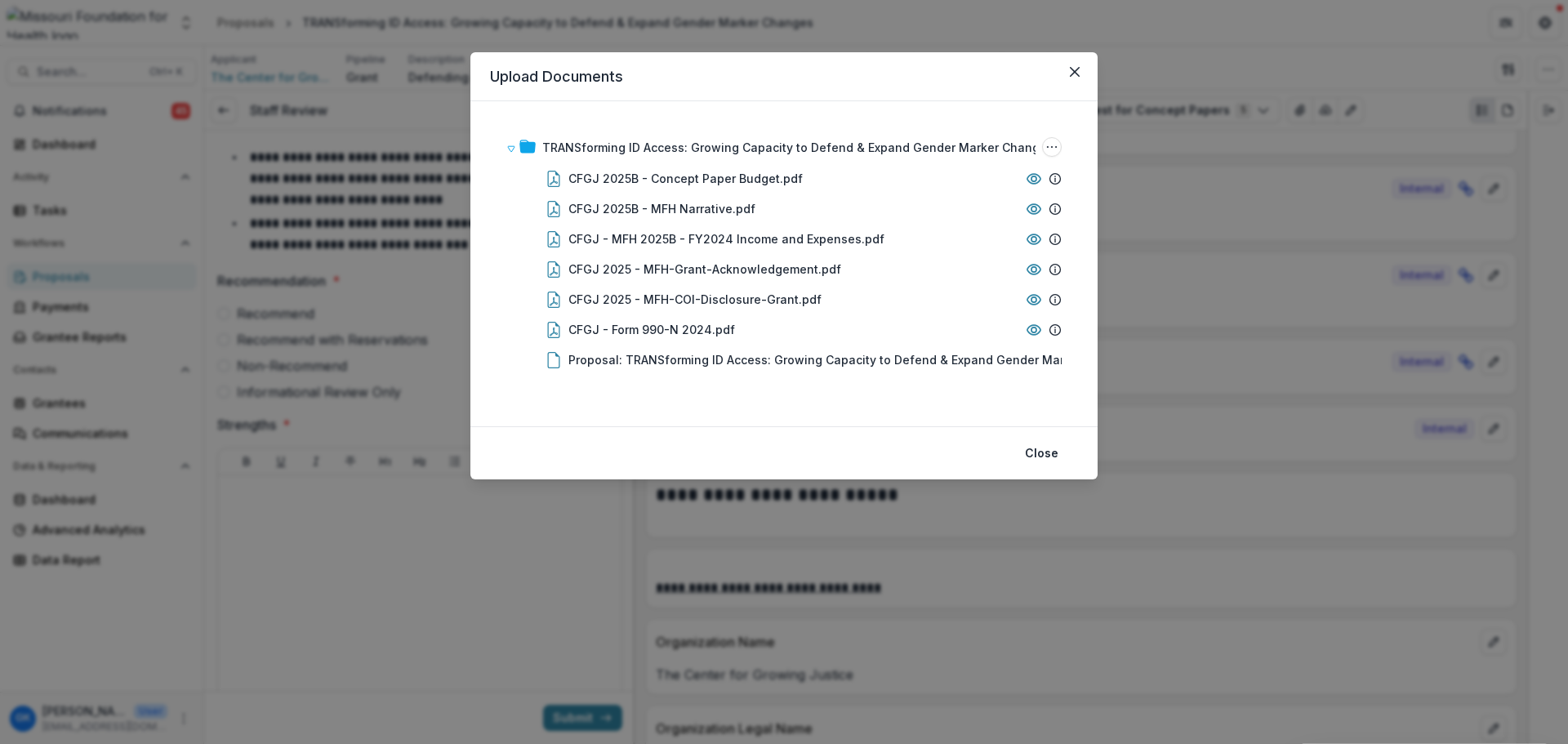
click at [1305, 91] on div "Upload Documents TRANSforming ID Access: Growing Capacity to Defend & Expand Ge…" at bounding box center [784, 372] width 1568 height 744
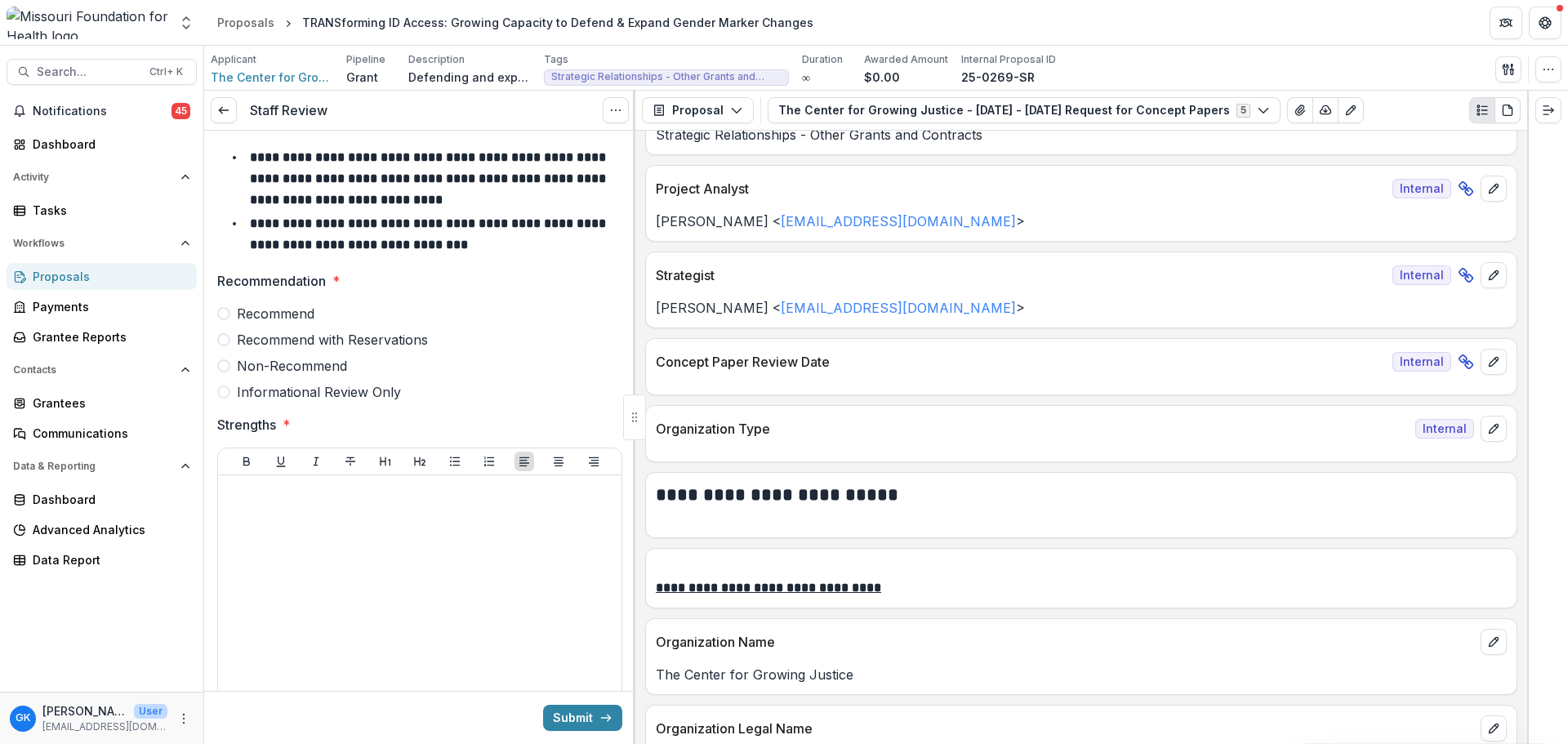
click at [65, 271] on div "Proposals" at bounding box center [108, 276] width 151 height 17
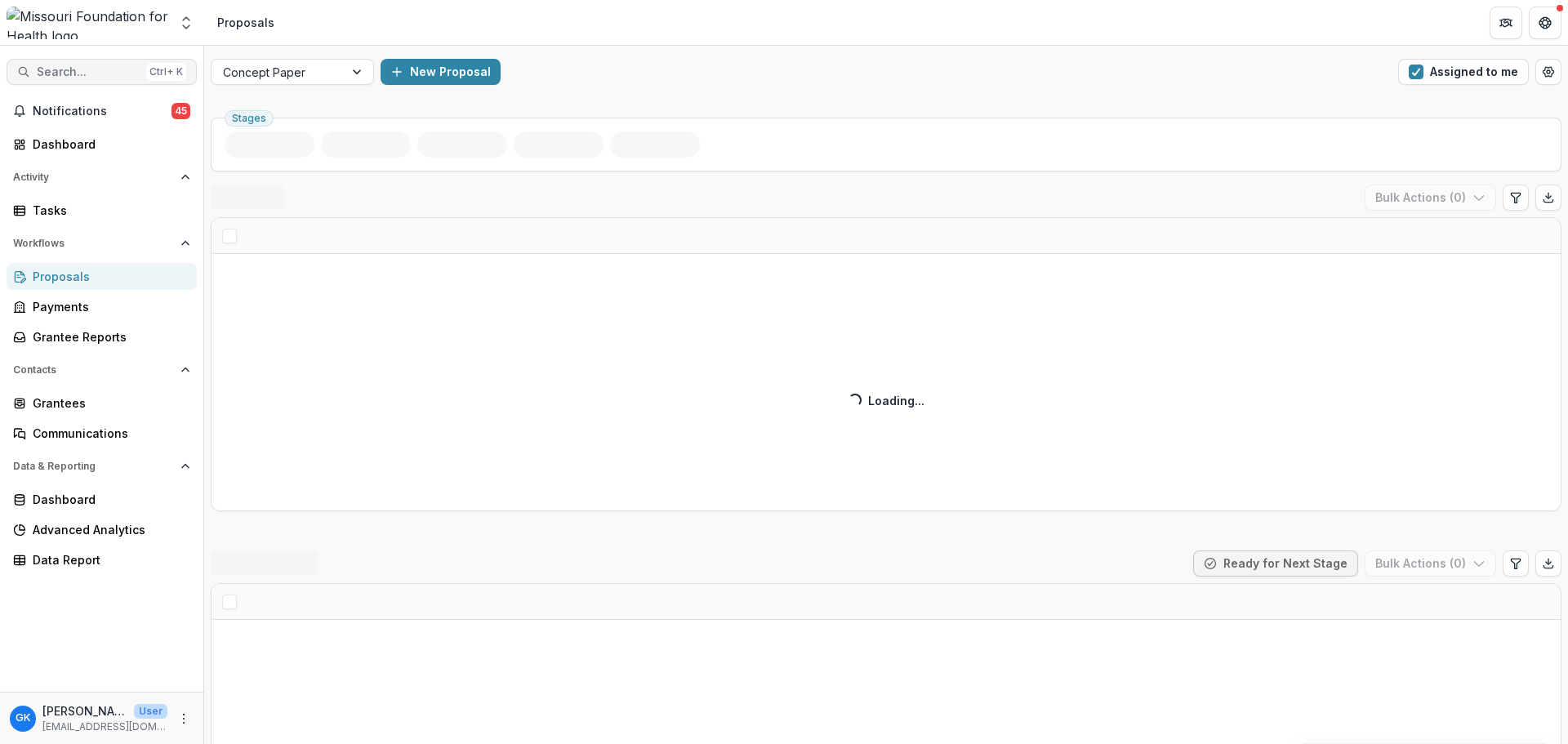
click at [66, 64] on button "Search... Ctrl + K" at bounding box center [102, 72] width 191 height 27
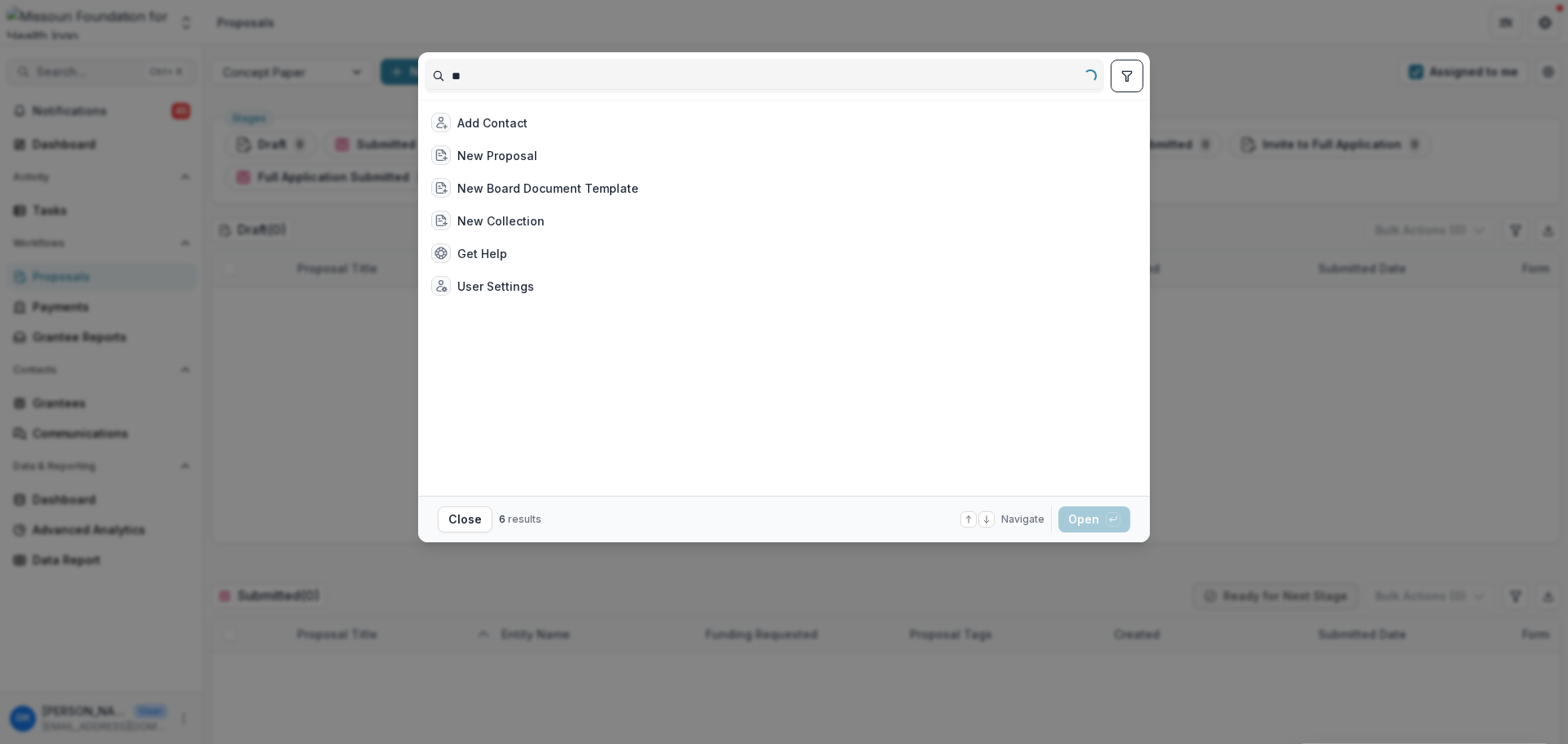
type input "*"
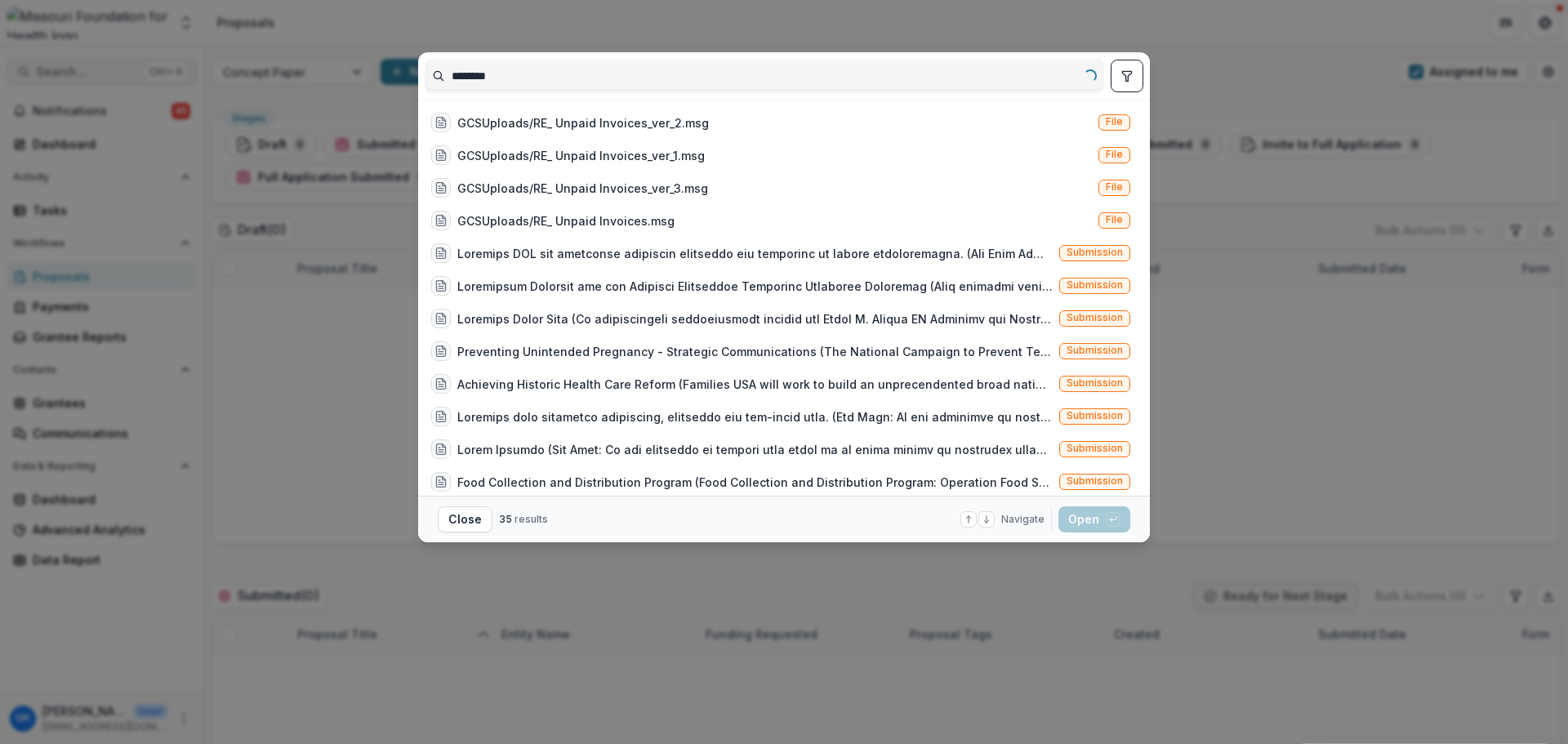
type input "*********"
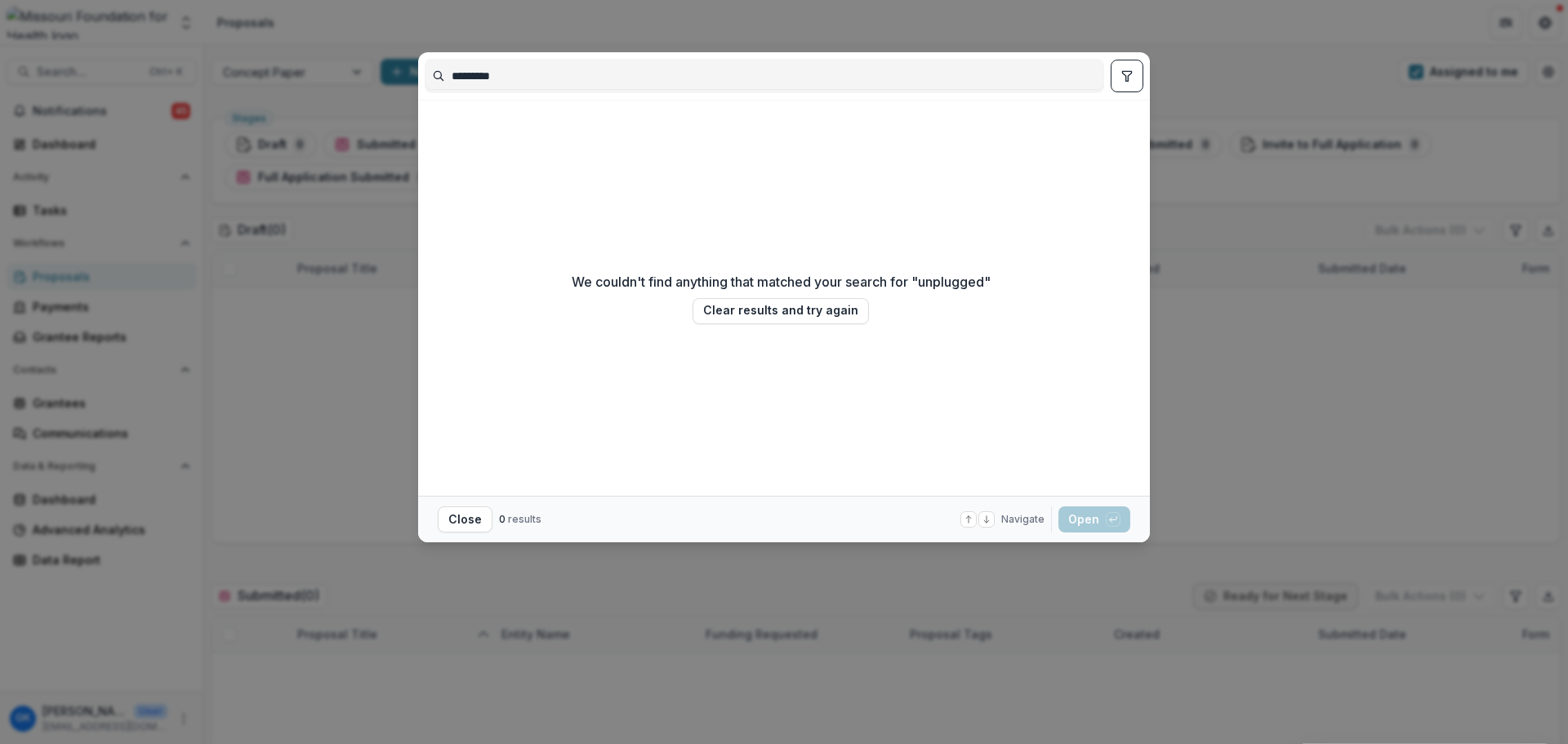
click at [957, 63] on input "*********" at bounding box center [764, 76] width 678 height 27
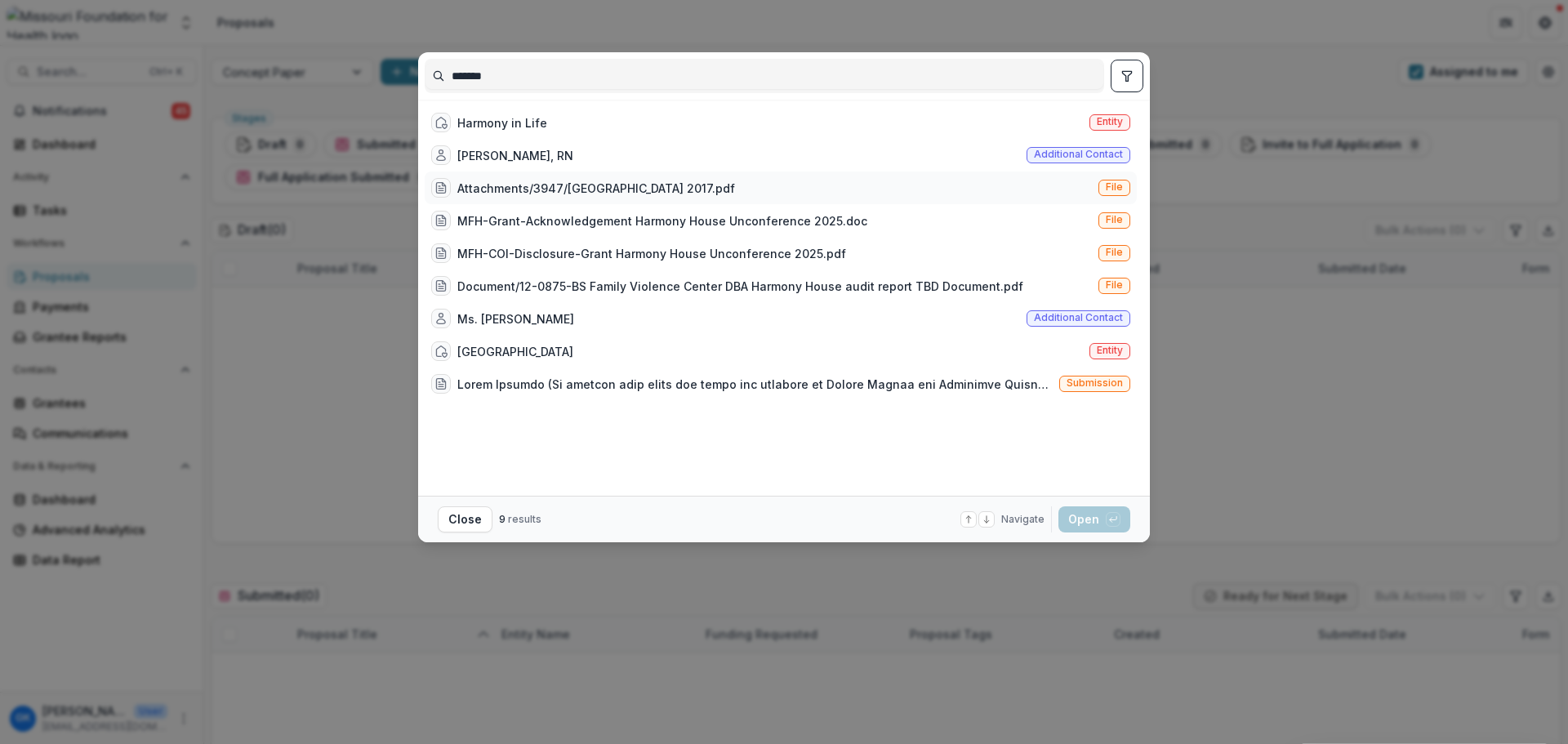
type input "*******"
click at [657, 186] on div "Attachments/3947/[GEOGRAPHIC_DATA] 2017.pdf" at bounding box center [596, 188] width 278 height 17
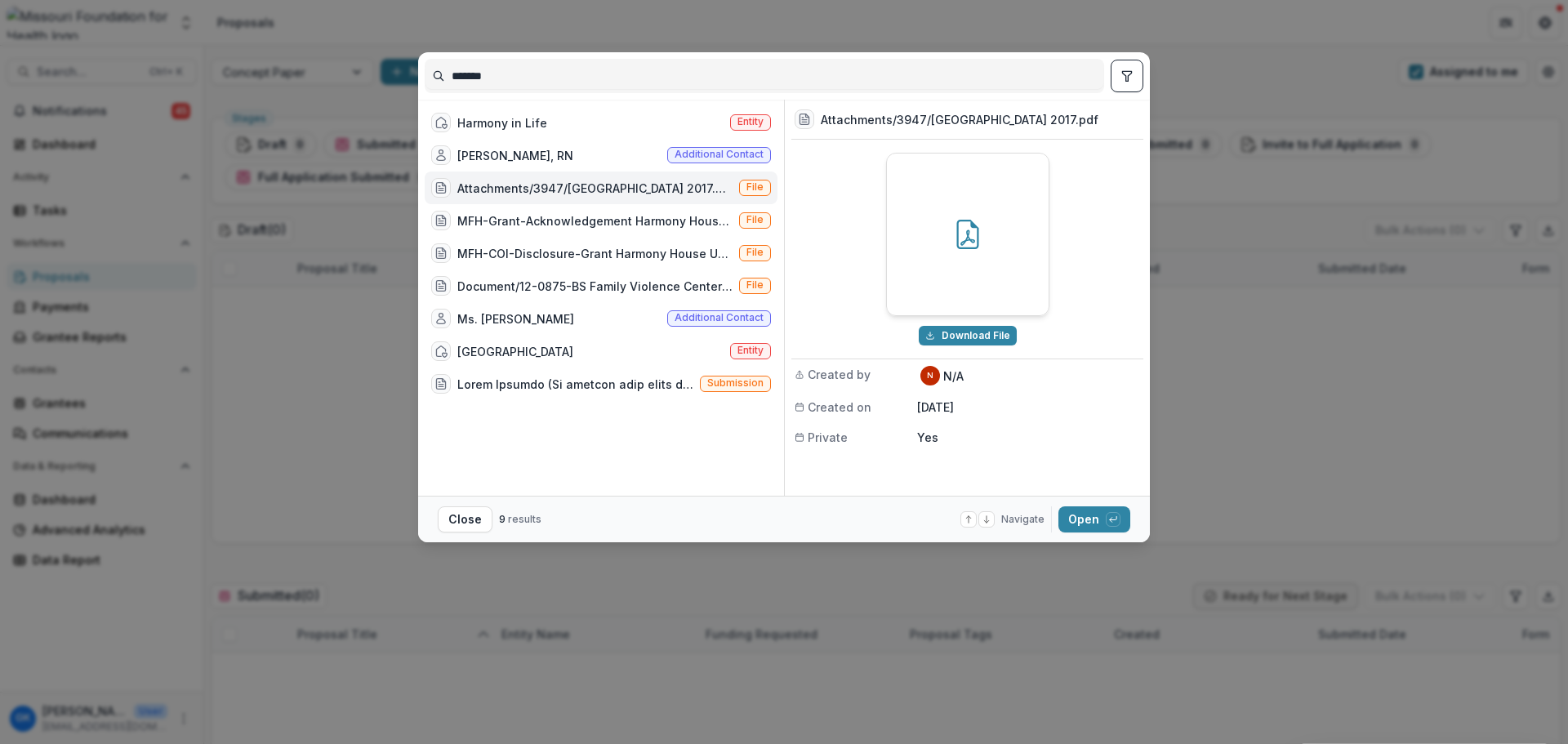
click at [1124, 76] on icon "toggle filters" at bounding box center [1126, 75] width 13 height 13
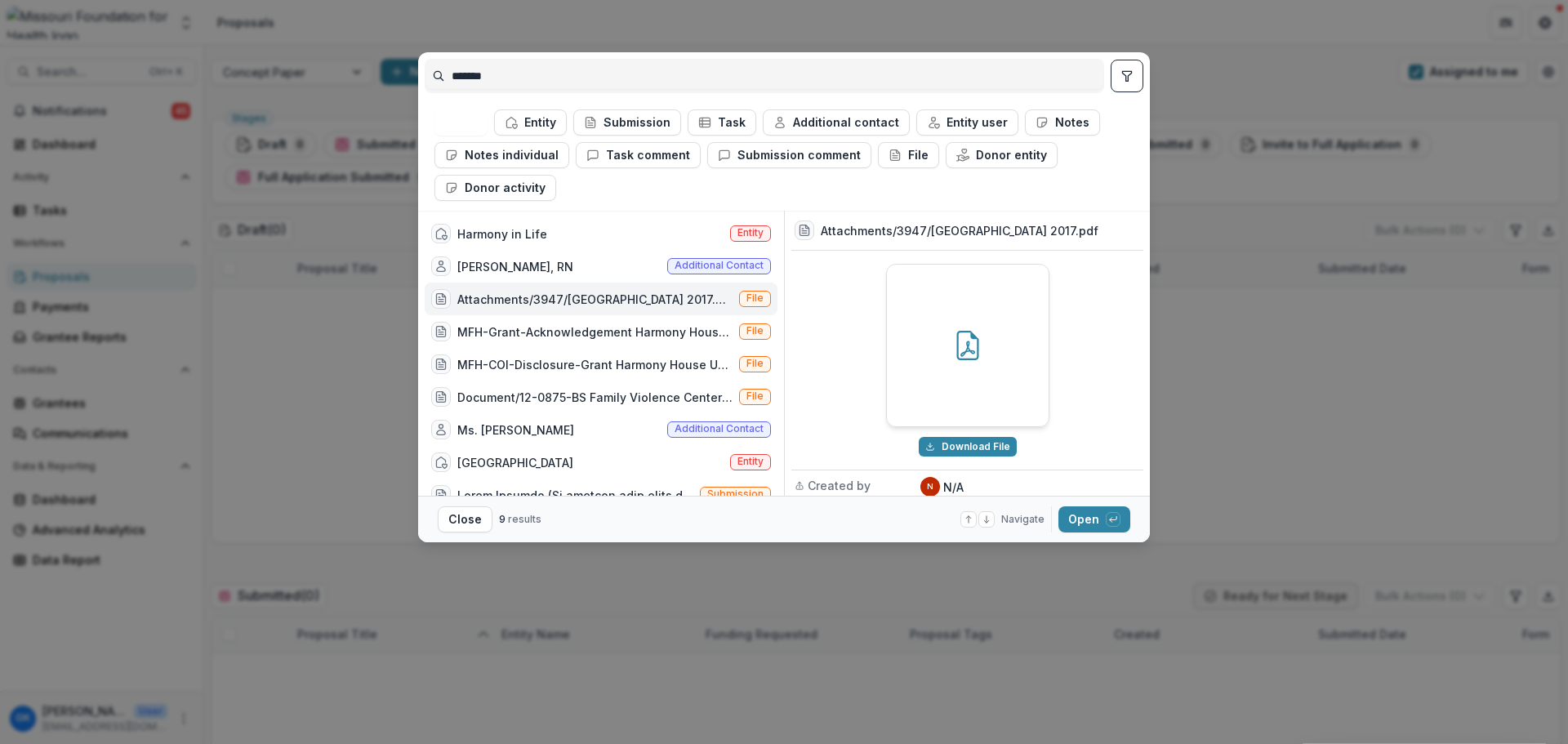
click at [1302, 264] on div "******* All Entity Submission Task Additional contact Entity user Notes Notes i…" at bounding box center [784, 372] width 1568 height 744
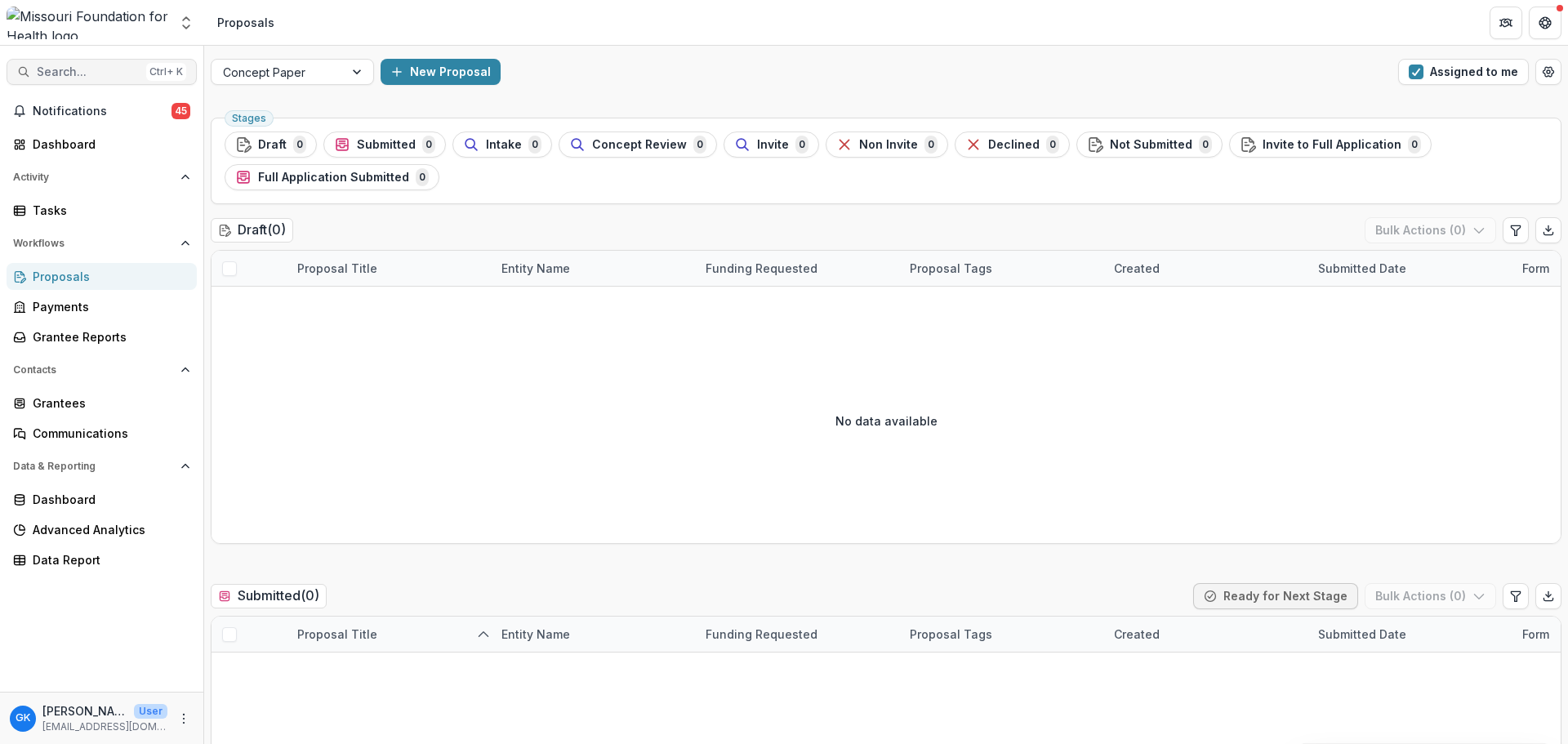
click at [91, 72] on span "Search..." at bounding box center [88, 72] width 103 height 14
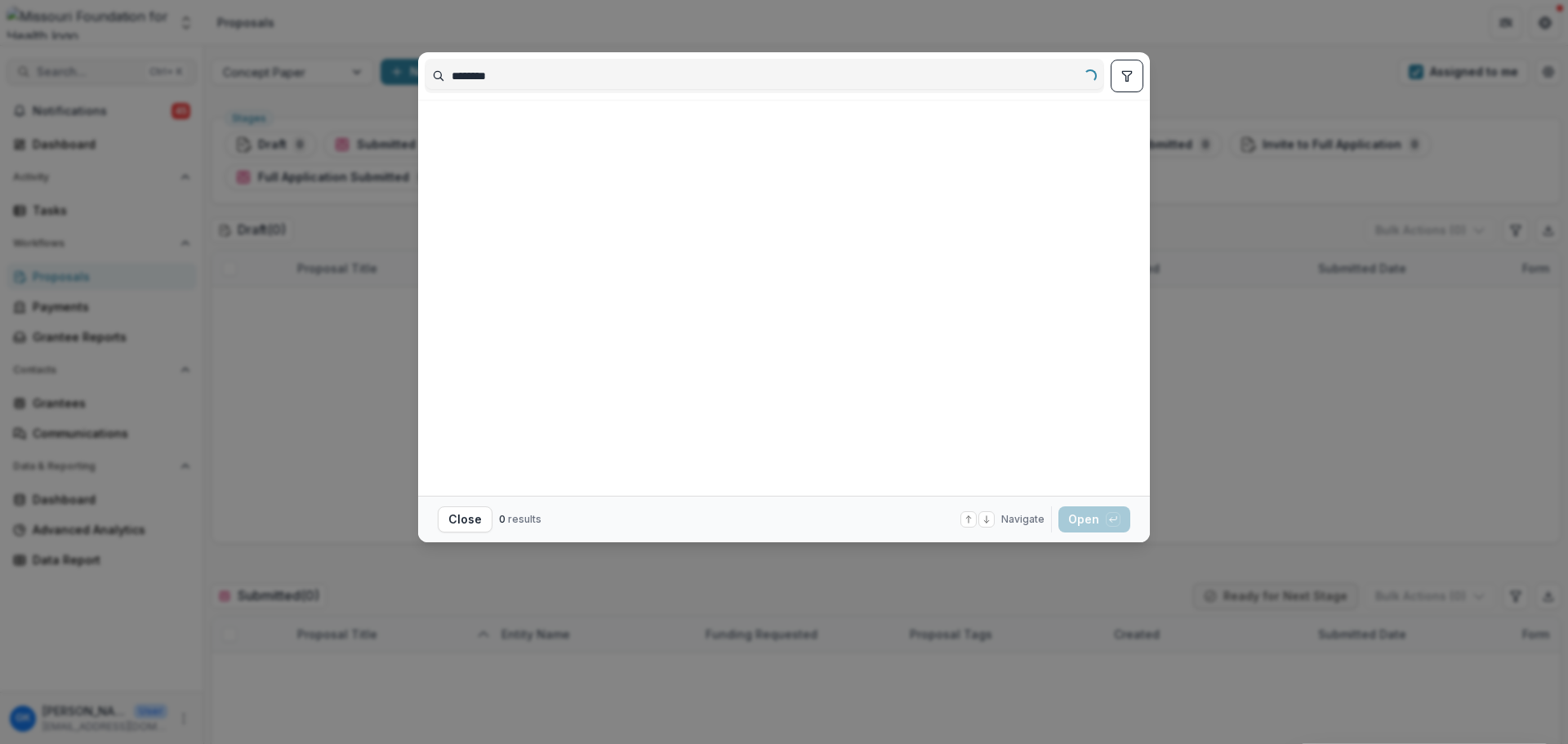
type input "*********"
click at [1273, 246] on div "Add Contact New Proposal New Board Document Template New Collection Get Help Us…" at bounding box center [784, 372] width 1568 height 744
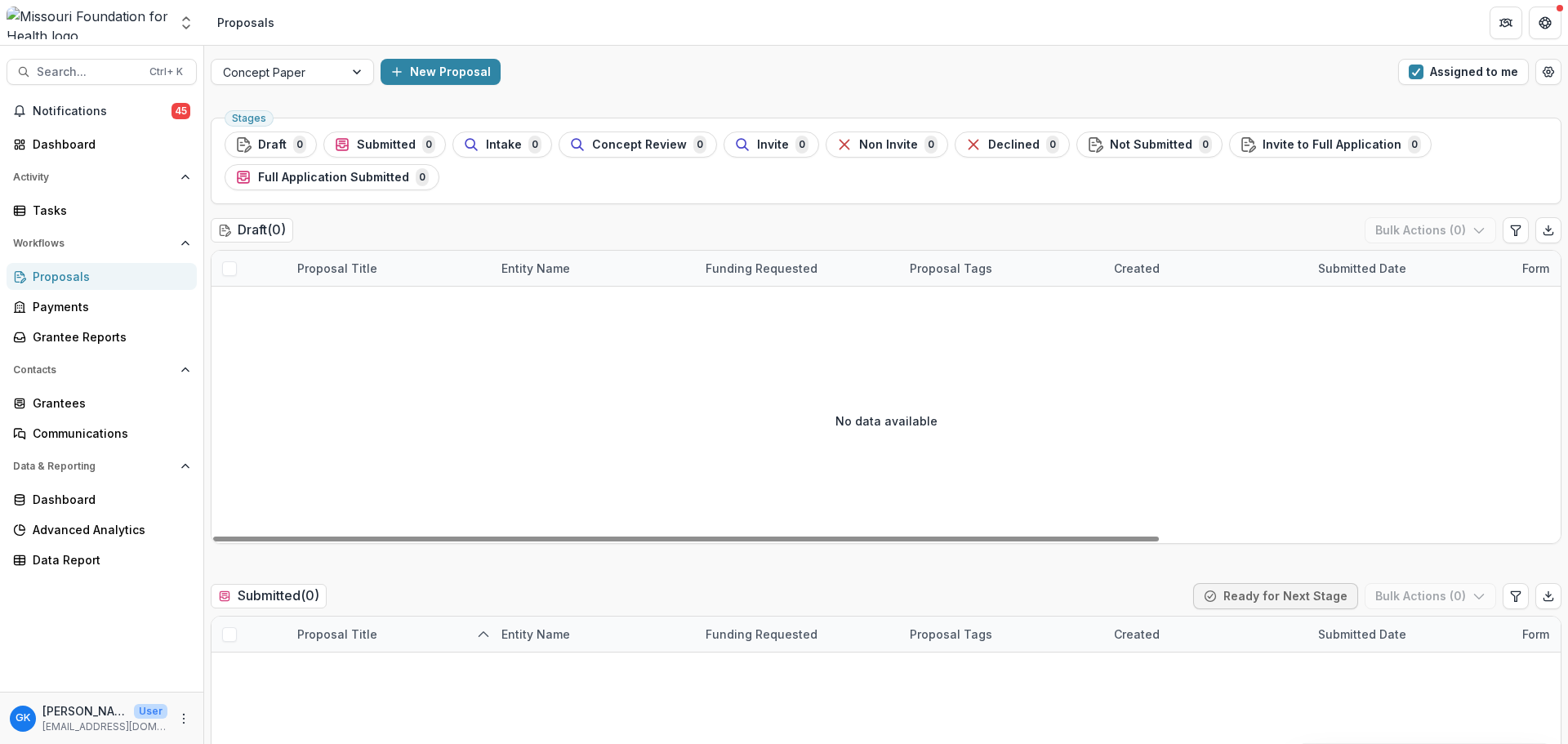
click at [344, 410] on div "No data available" at bounding box center [886, 421] width 1349 height 245
